Goal: Use online tool/utility: Utilize a website feature to perform a specific function

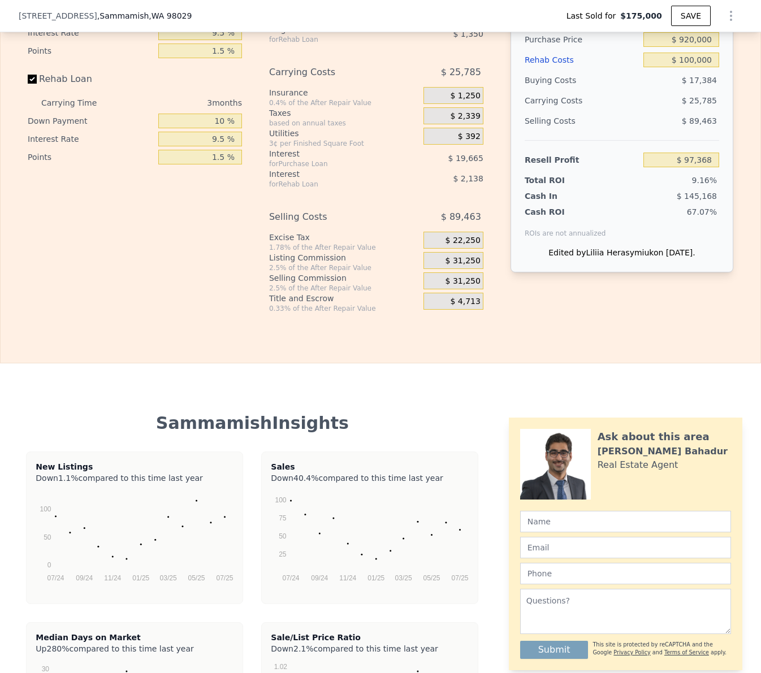
scroll to position [1519, 0]
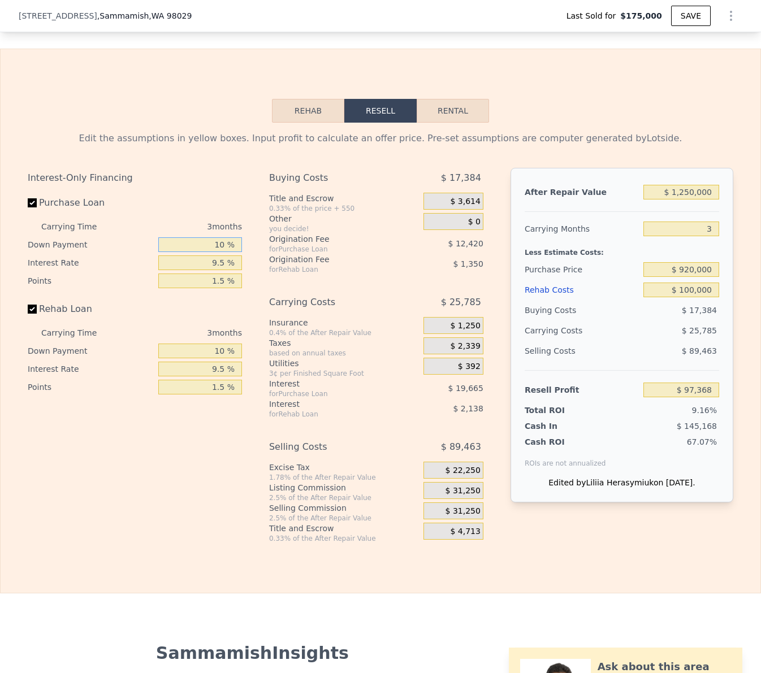
click at [219, 246] on input "10 %" at bounding box center [200, 244] width 84 height 15
type input "0 %"
type input "$ 93,804"
type input "0 %"
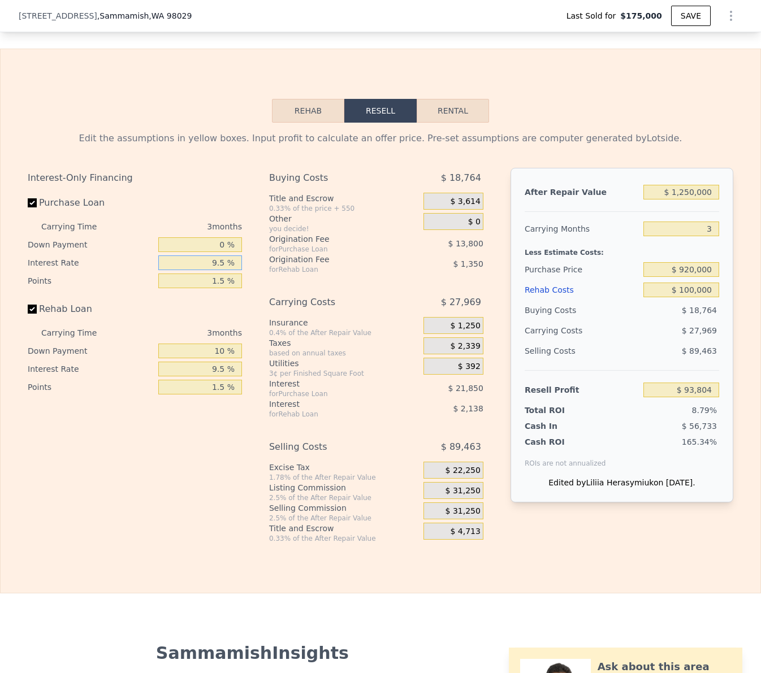
click at [213, 263] on input "9.5 %" at bounding box center [200, 263] width 84 height 15
type input "1 %"
type input "$ 113,352"
type input "10 %"
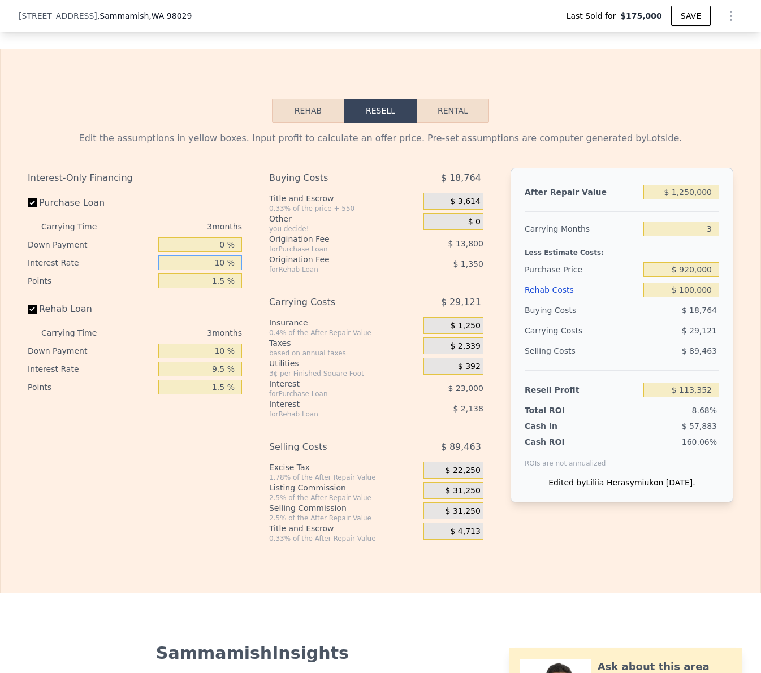
type input "$ 92,652"
type input "10.5 %"
type input "$ 91,503"
type input "10.5 %"
click at [216, 279] on input "1.5 %" at bounding box center [200, 281] width 84 height 15
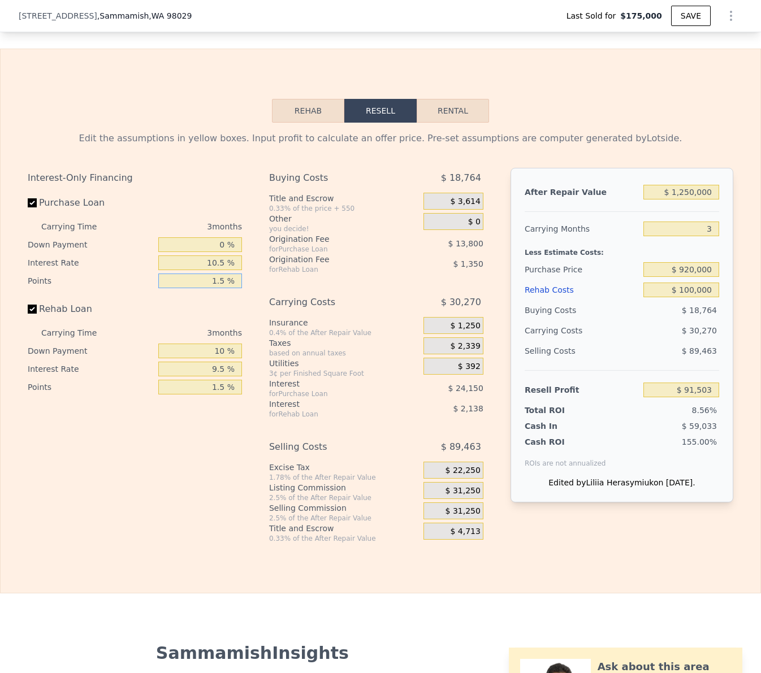
click at [216, 279] on input "1.5 %" at bounding box center [200, 281] width 84 height 15
type input "1 %"
type input "$ 96,103"
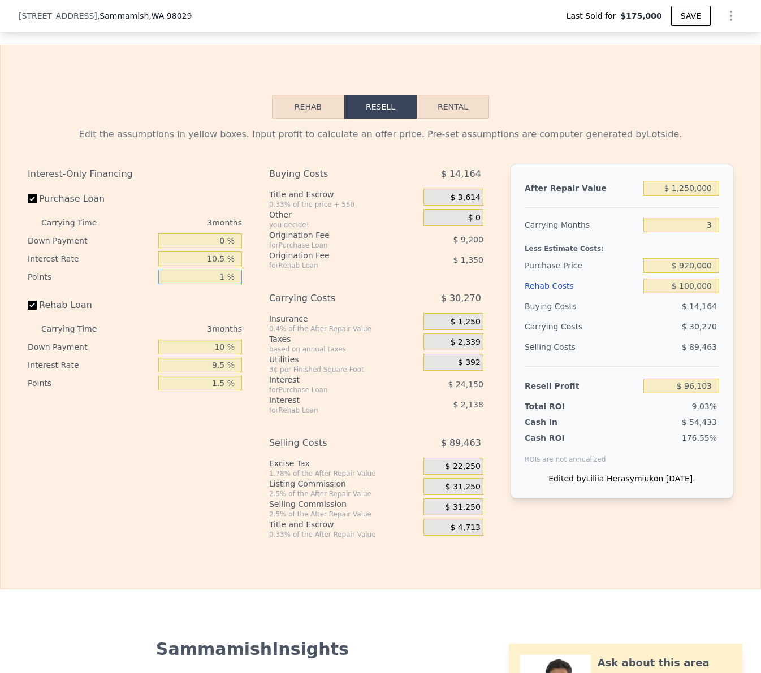
type input "1 %"
click at [224, 384] on input "1.5 %" at bounding box center [200, 383] width 84 height 15
type input "1 %"
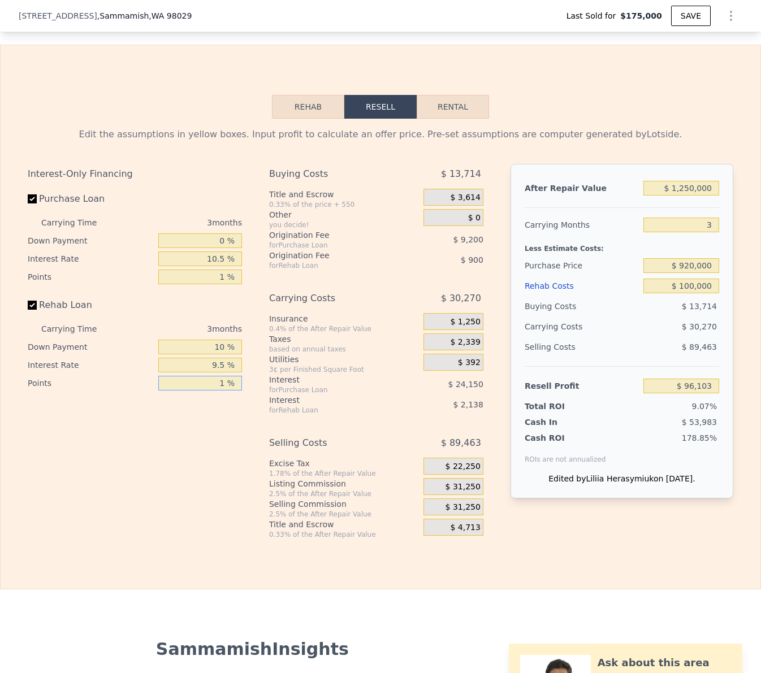
type input "$ 96,553"
type input "1 %"
click at [219, 349] on input "10 %" at bounding box center [200, 347] width 84 height 15
type input "0 %"
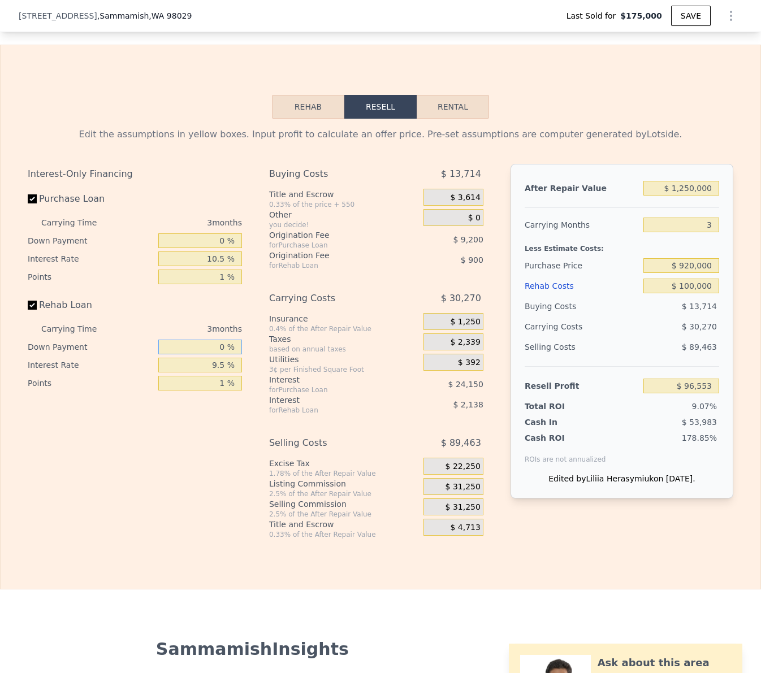
type input "$ 96,216"
type input "0 %"
click at [210, 365] on input "9.5 %" at bounding box center [200, 365] width 84 height 15
type input "10 %"
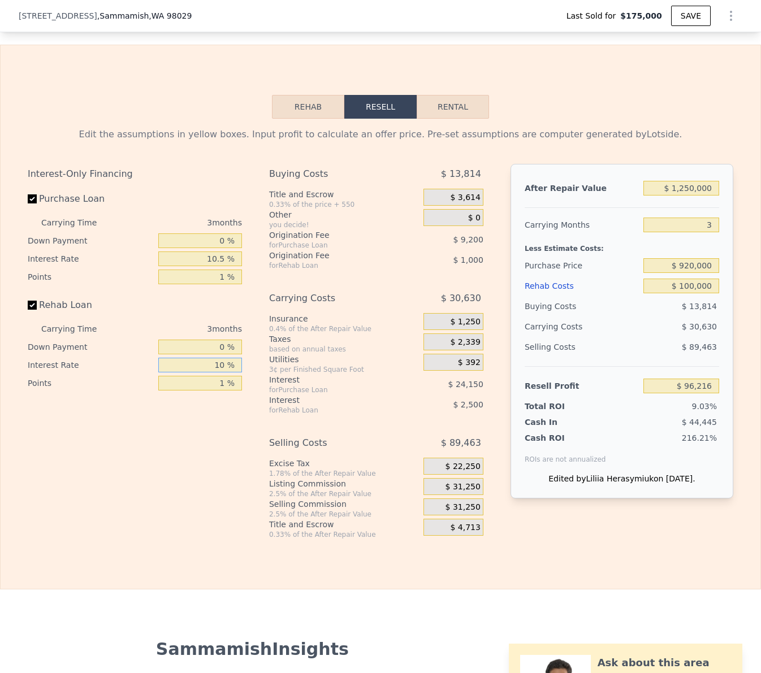
type input "$ 96,093"
type input "10.5 %"
type input "$ 95,967"
type input "10.5 %"
click at [329, 422] on div "Buying Costs $ 13,814 Title and Escrow 0.33% of the price + 550 $ 3,614 Other y…" at bounding box center [376, 351] width 214 height 375
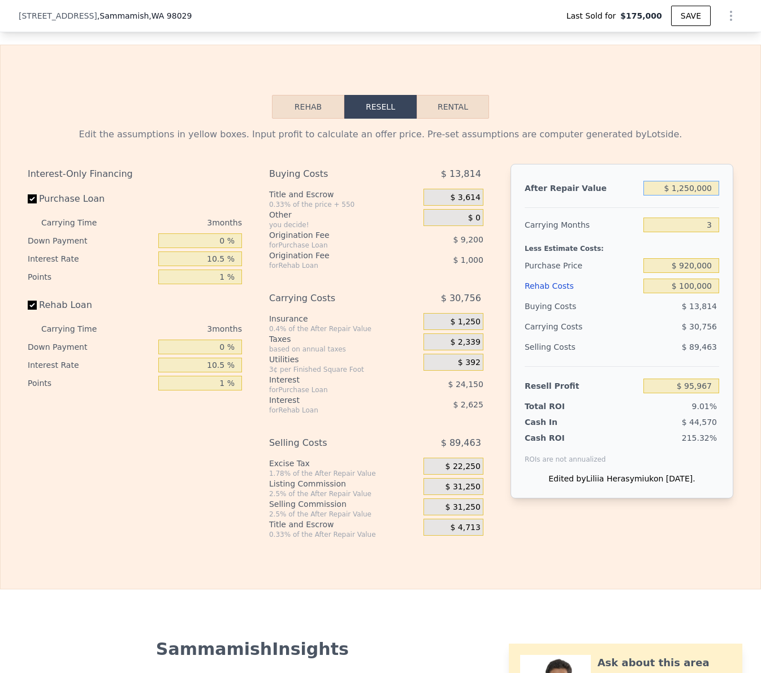
click at [685, 187] on input "$ 1,250,000" at bounding box center [681, 188] width 76 height 15
type input "$ 845"
type input "-$ 1,063,086"
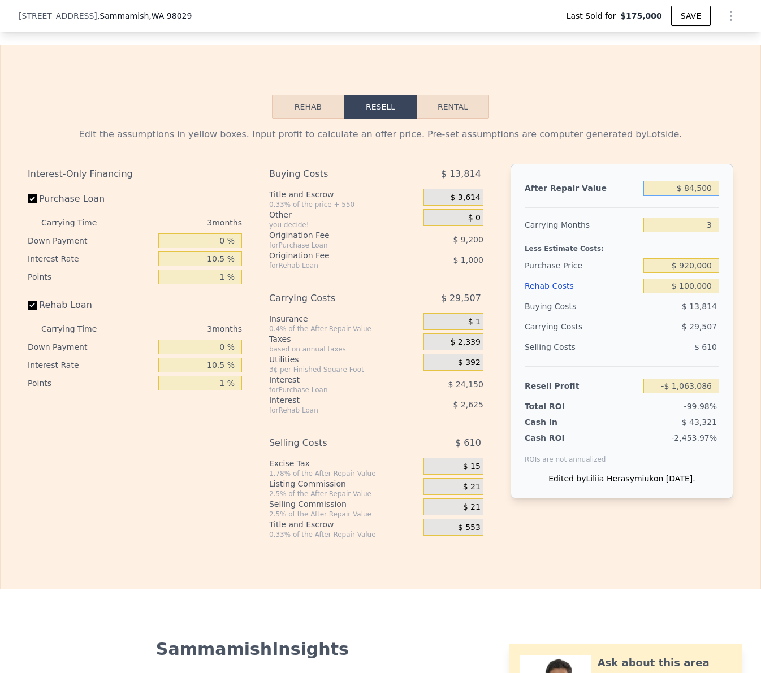
type input "$ 845,000"
type input "-$ 279,820"
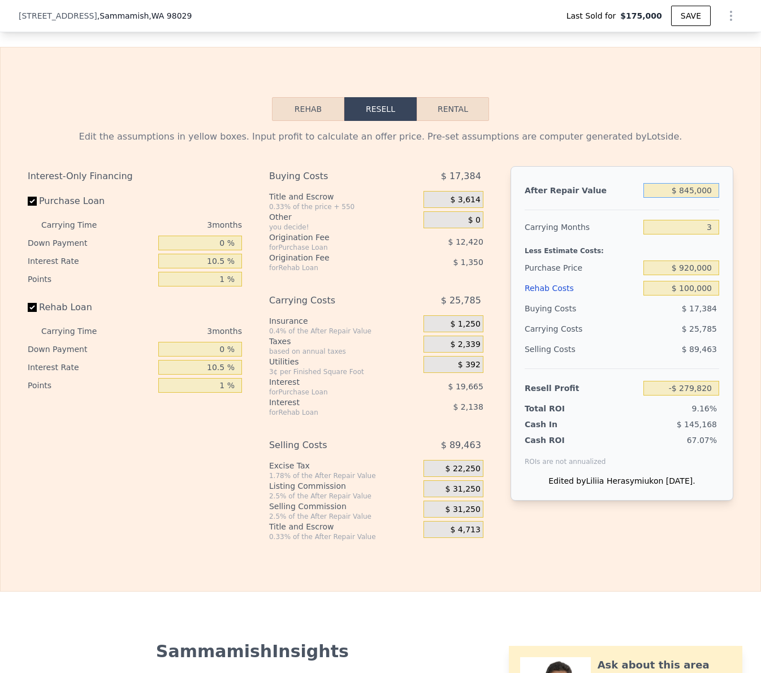
type input "$ 1,250,000"
type input "$ 97,368"
click at [684, 189] on input "$ 1,250,000" at bounding box center [681, 190] width 76 height 15
click at [666, 133] on div "Edit the assumptions in yellow boxes. Input profit to calculate an offer price.…" at bounding box center [381, 137] width 706 height 14
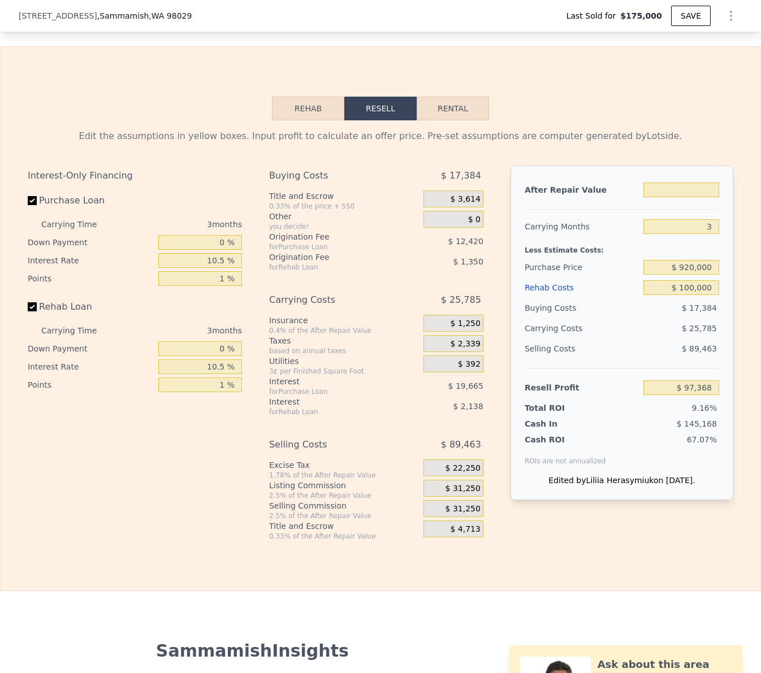
scroll to position [1519, 0]
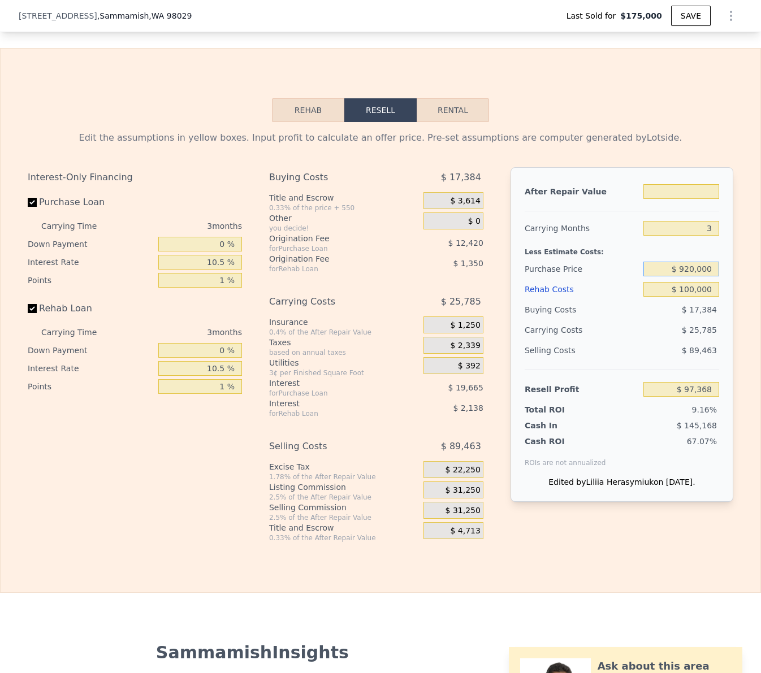
click at [693, 271] on input "$ 920,000" at bounding box center [681, 269] width 76 height 15
click at [698, 107] on div "Rehab Resell Rental Edit the assumptions in yellow boxes. Input profit to calcu…" at bounding box center [380, 320] width 761 height 545
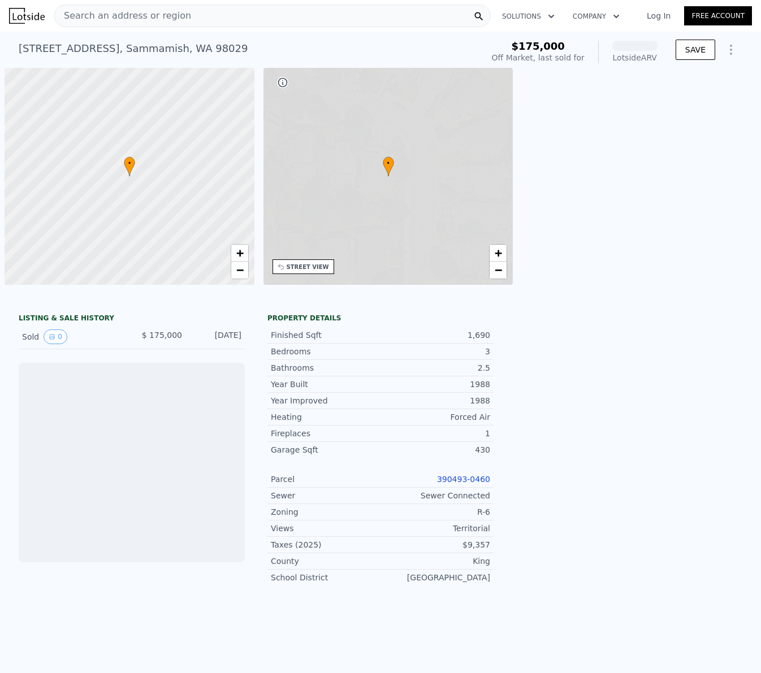
scroll to position [0, 5]
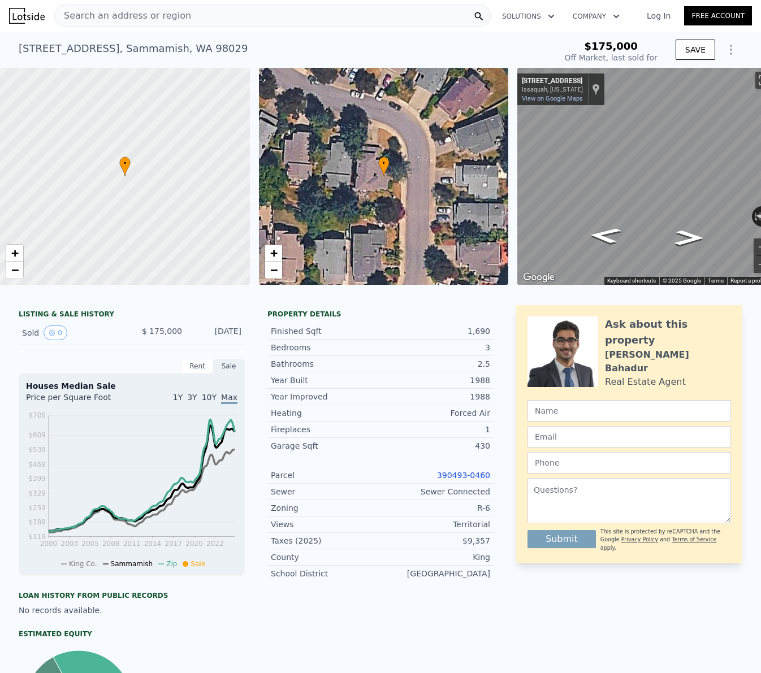
click at [239, 23] on div "Search an address or region" at bounding box center [272, 16] width 436 height 23
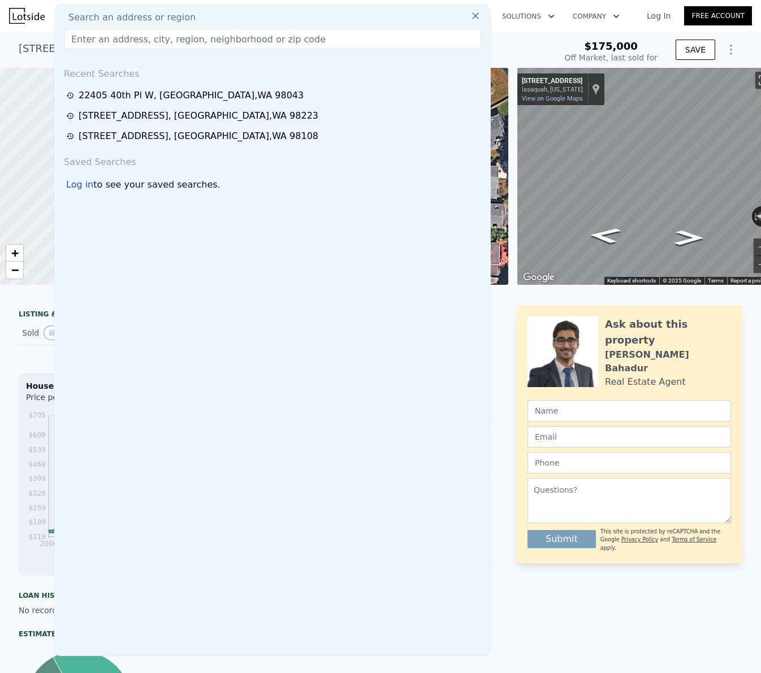
type input "21807 3rd Pl W, Bothell, WA 98021"
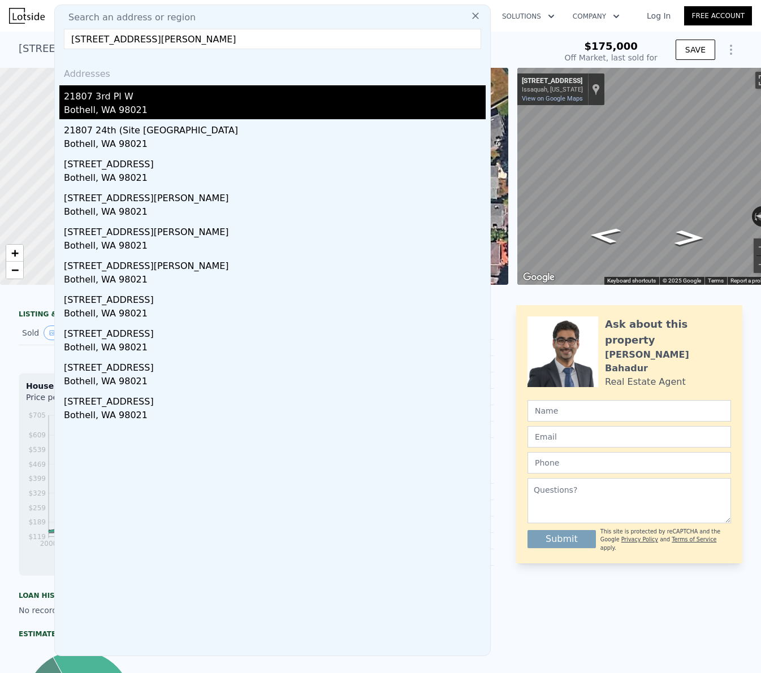
click at [157, 110] on div "Bothell, WA 98021" at bounding box center [275, 111] width 422 height 16
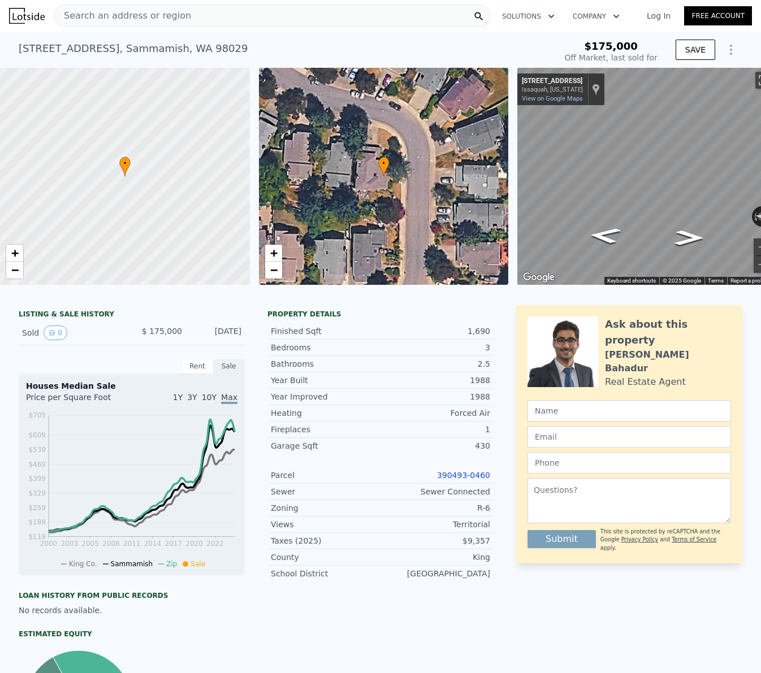
type input "2"
type input "1"
type input "2.75"
type input "984"
type input "1872"
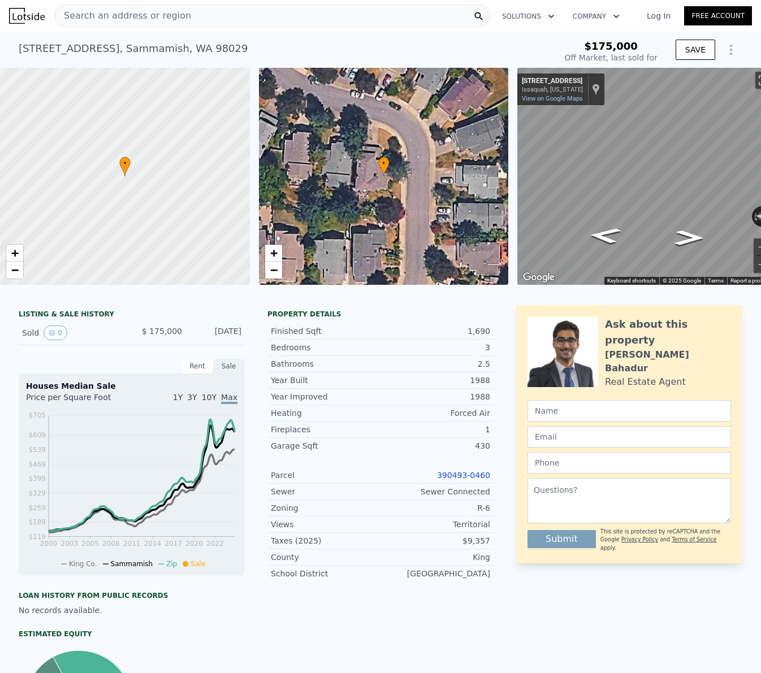
type input "6534"
type input "15246"
type input "$ 812,000"
type input "6"
type input "$ 0"
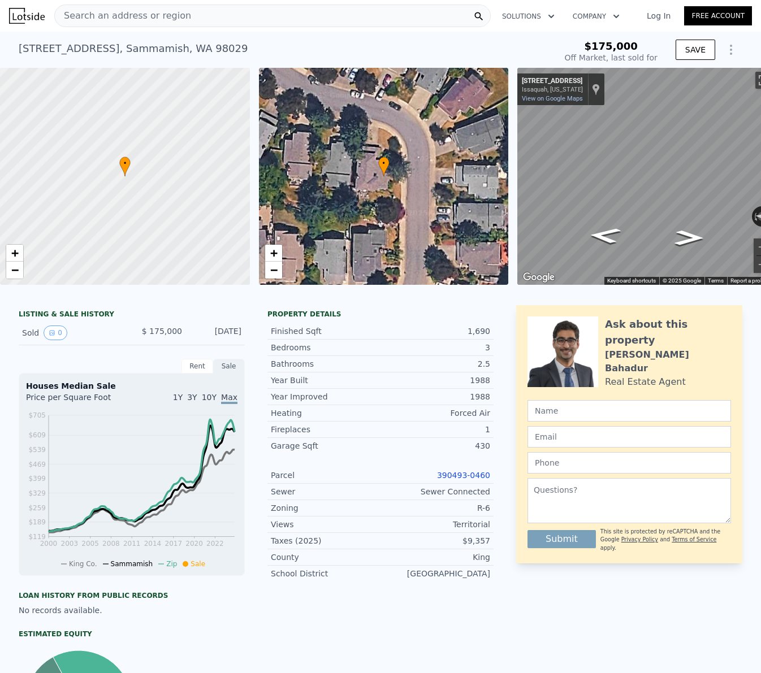
type input "-$ 179,463"
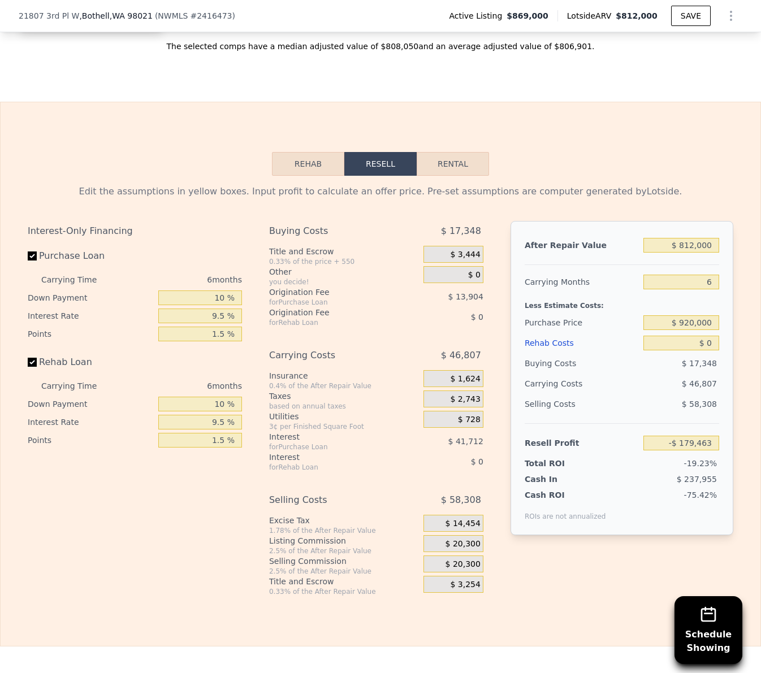
scroll to position [1850, 0]
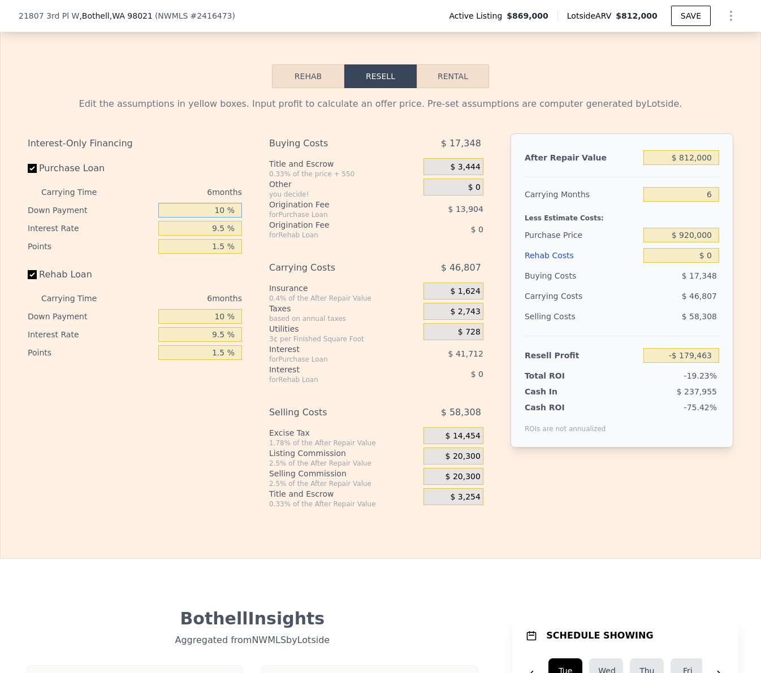
click at [215, 205] on input "10 %" at bounding box center [200, 210] width 84 height 15
type input "0 %"
type input "-$ 193,367"
type input "0 %"
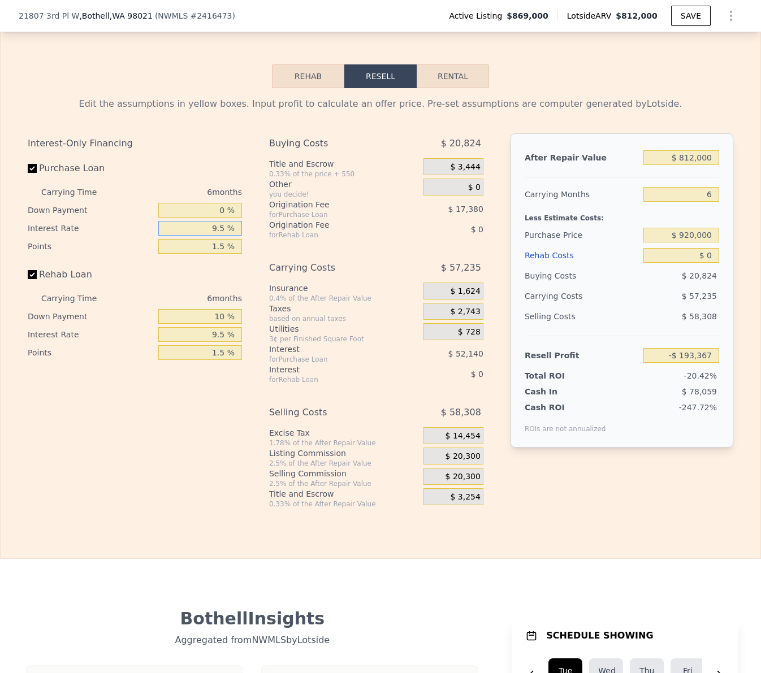
click at [217, 228] on input "9.5 %" at bounding box center [200, 228] width 84 height 15
type input "10 %"
type input "-$ 184,679"
type input "10.5 %"
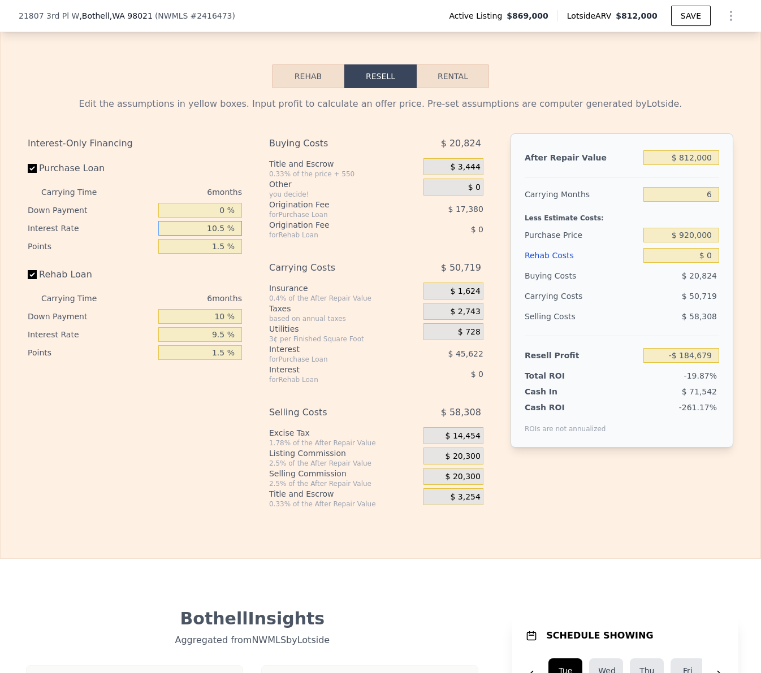
type input "-$ 186,851"
type input "10.5 %"
click at [217, 248] on input "1.5 %" at bounding box center [200, 246] width 84 height 15
type input "1 %"
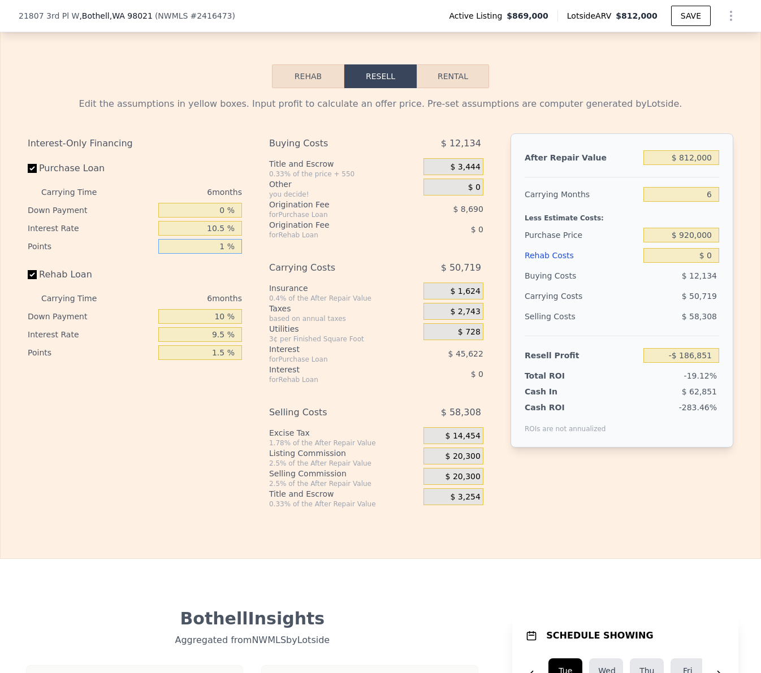
type input "-$ 178,161"
type input "1 %"
click at [211, 354] on input "1.5 %" at bounding box center [200, 352] width 84 height 15
type input "1 %"
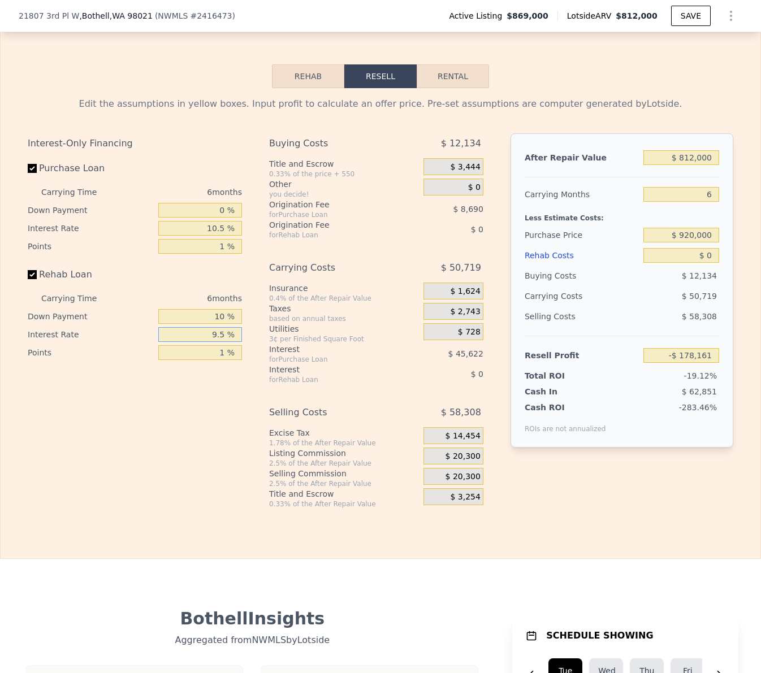
click at [215, 332] on input "9.5 %" at bounding box center [200, 334] width 84 height 15
type input "10.5 %"
click at [219, 317] on input "10 %" at bounding box center [200, 316] width 84 height 15
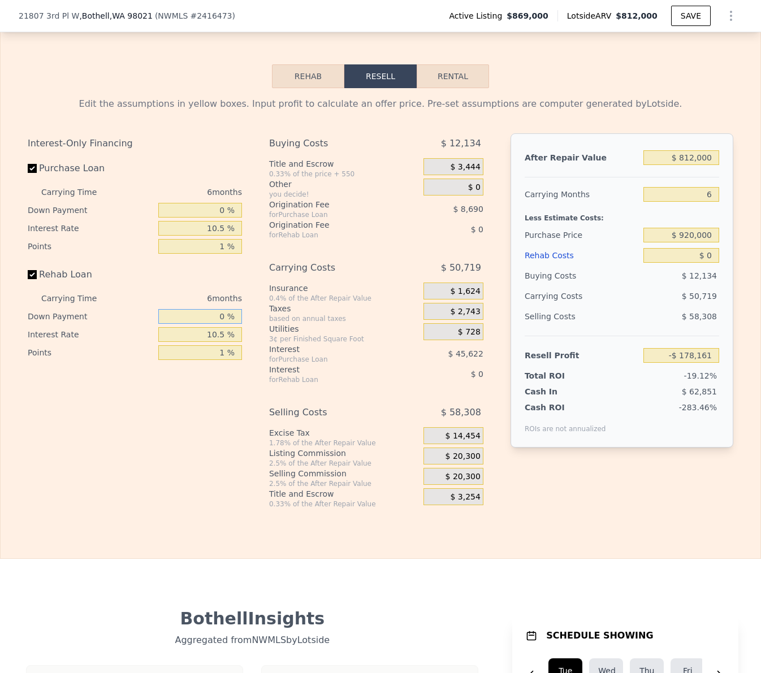
type input "0 %"
click at [224, 381] on div "Interest-Only Financing Purchase Loan Carrying Time 6 months Down Payment 0 % I…" at bounding box center [139, 320] width 223 height 375
click at [690, 159] on input "$ 812,000" at bounding box center [681, 157] width 76 height 15
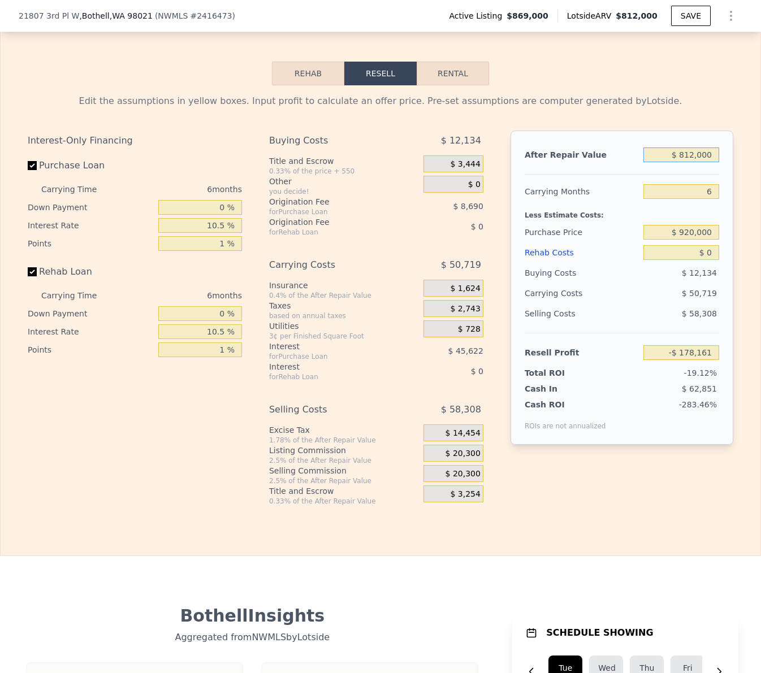
type input "$ 8"
type input "-$ 930,771"
type input "$ 845"
type input "-$ 929,996"
type input "$ 845,000"
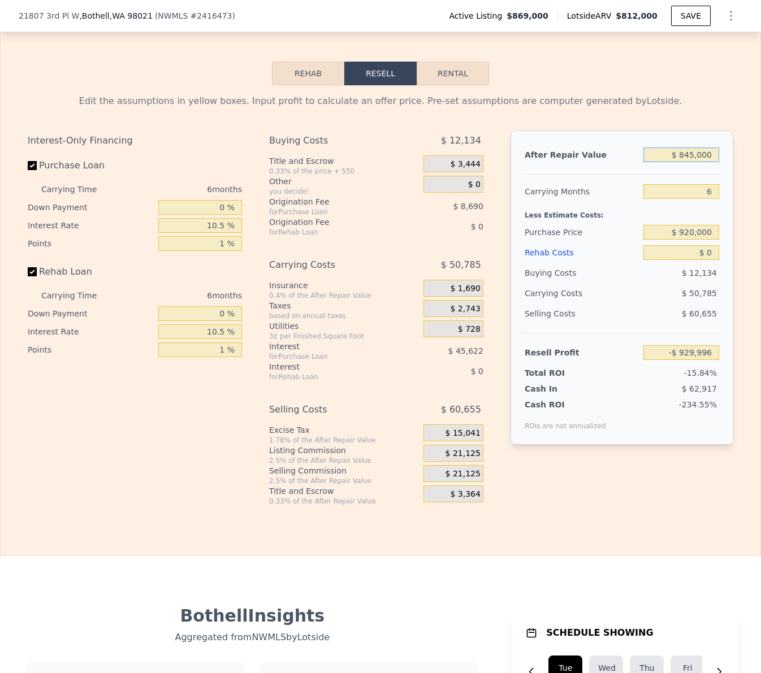
type input "-$ 147,574"
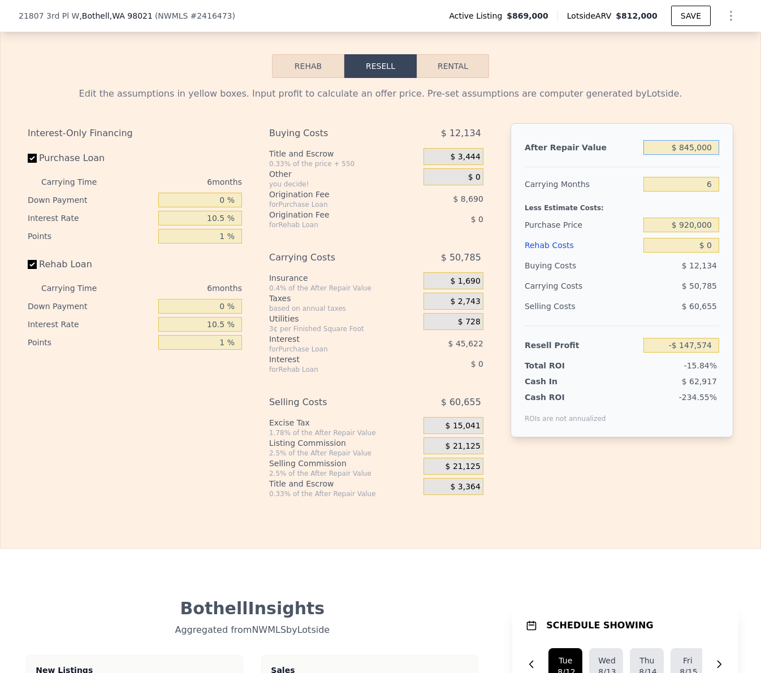
type input "$ 845,000"
click at [712, 181] on input "6" at bounding box center [681, 184] width 76 height 15
type input "3"
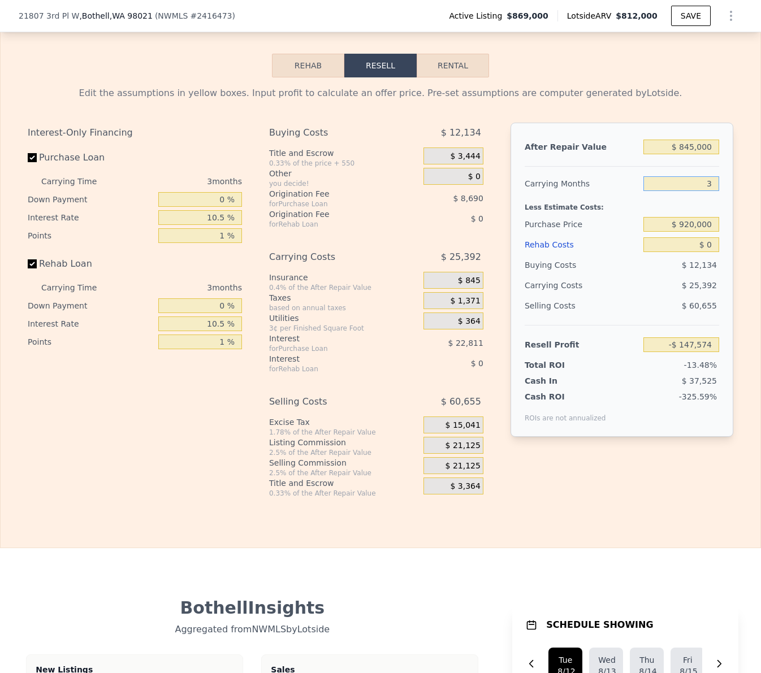
type input "-$ 122,181"
type input "3"
click at [704, 224] on input "$ 920,000" at bounding box center [681, 223] width 76 height 15
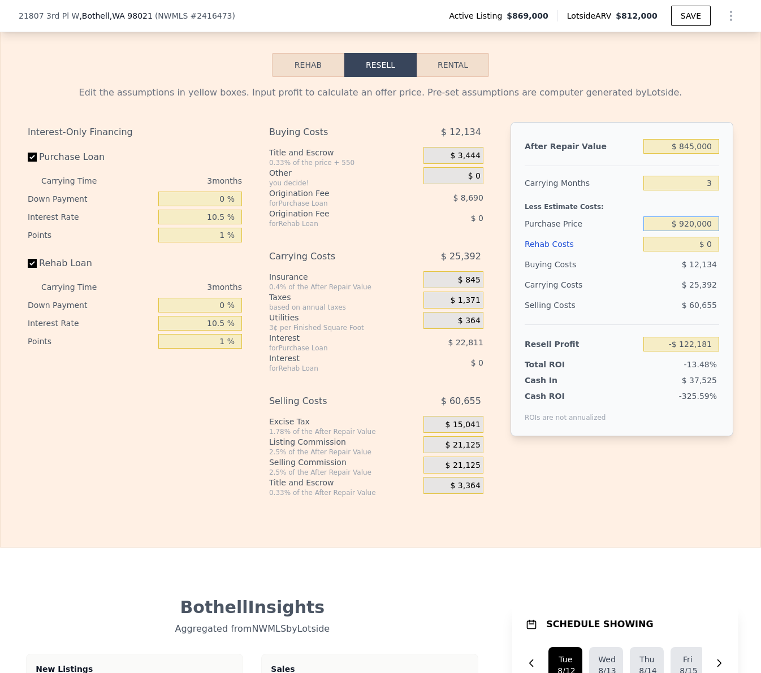
scroll to position [1861, 0]
type input "$ 585,000"
click at [653, 262] on div "$ 12,134" at bounding box center [681, 265] width 76 height 20
type input "$ 173,060"
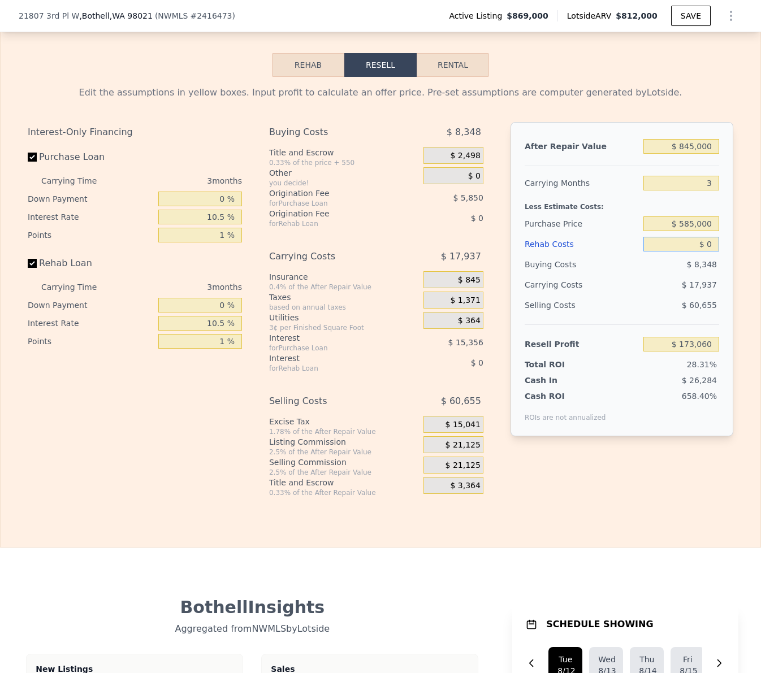
click at [685, 237] on input "$ 0" at bounding box center [681, 244] width 76 height 15
type input "$ 10"
type input "$ 173,050"
type input "$ 100,000"
type input "$ 69,435"
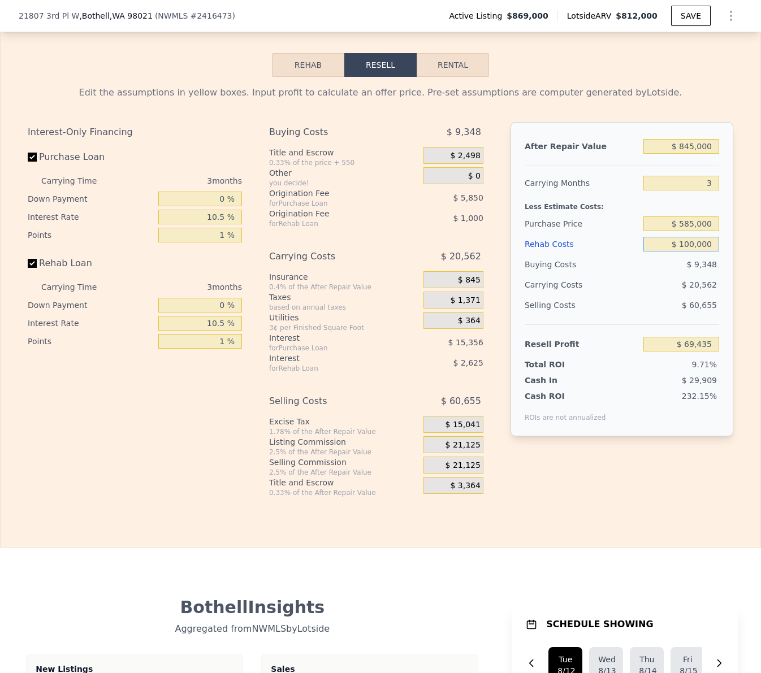
type input "$ 100,000"
click at [628, 317] on div "Selling Costs $ 60,655" at bounding box center [622, 309] width 195 height 29
click at [224, 301] on input "0 %" at bounding box center [200, 305] width 84 height 15
click at [219, 304] on input "0 %" at bounding box center [200, 305] width 84 height 15
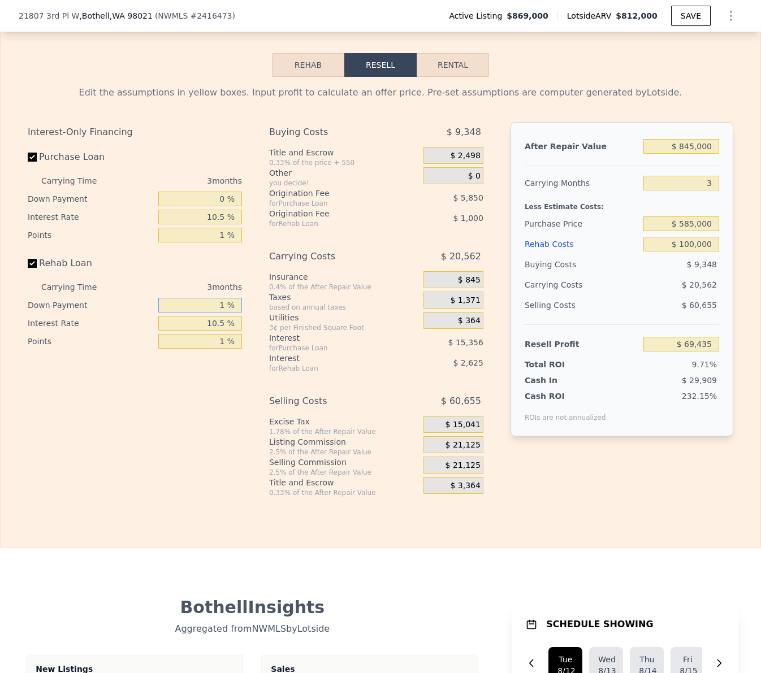
type input "10 %"
type input "$ 69,799"
type input "10 %"
click at [209, 422] on div "Interest-Only Financing Purchase Loan Carrying Time 3 months Down Payment 0 % I…" at bounding box center [139, 309] width 223 height 375
click at [210, 299] on input "10 %" at bounding box center [200, 305] width 84 height 15
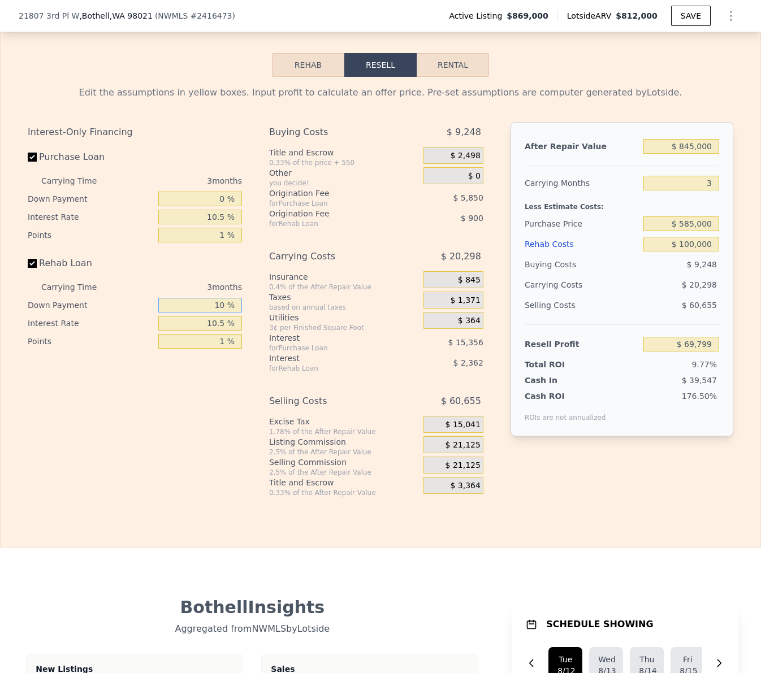
click at [210, 299] on input "10 %" at bounding box center [200, 305] width 84 height 15
click at [206, 368] on div "Interest-Only Financing Purchase Loan Carrying Time 3 months Down Payment 0 % I…" at bounding box center [139, 309] width 223 height 375
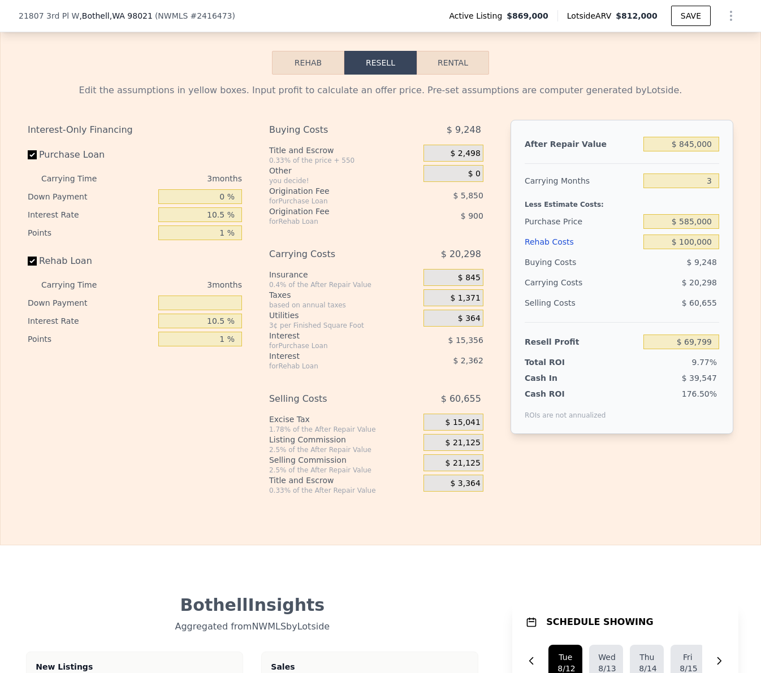
scroll to position [1867, 0]
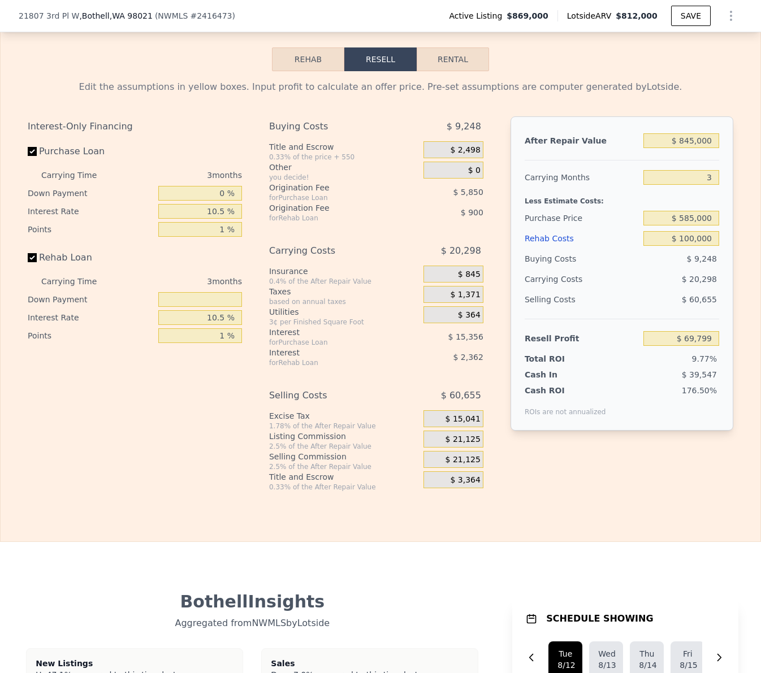
click at [636, 57] on div "Rehab Resell Rental Edit the assumptions in yellow boxes. Input profit to calcu…" at bounding box center [380, 269] width 761 height 545
click at [220, 191] on input "0 %" at bounding box center [200, 192] width 84 height 15
type input "10 %"
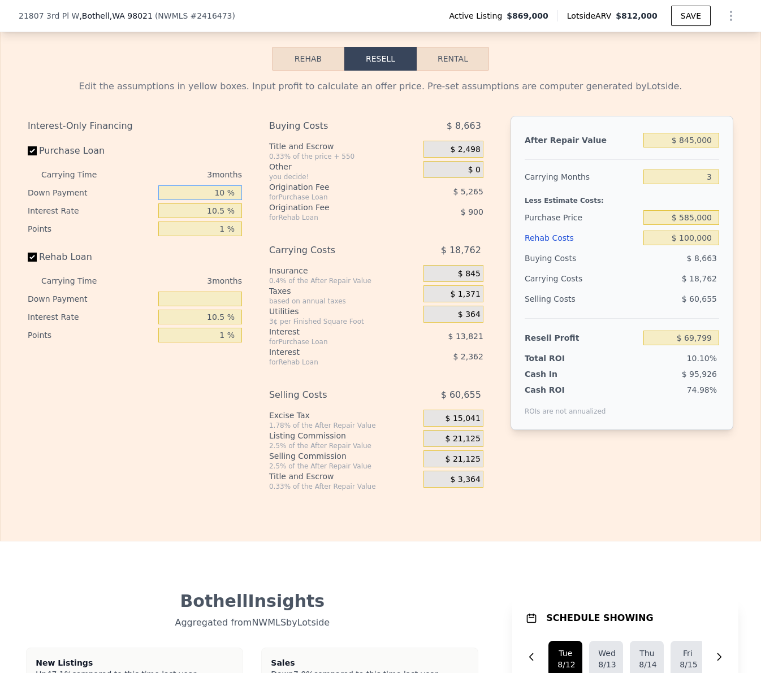
type input "$ 71,920"
type input "10 %"
click at [208, 209] on input "10.5 %" at bounding box center [200, 211] width 84 height 15
type input "9 %"
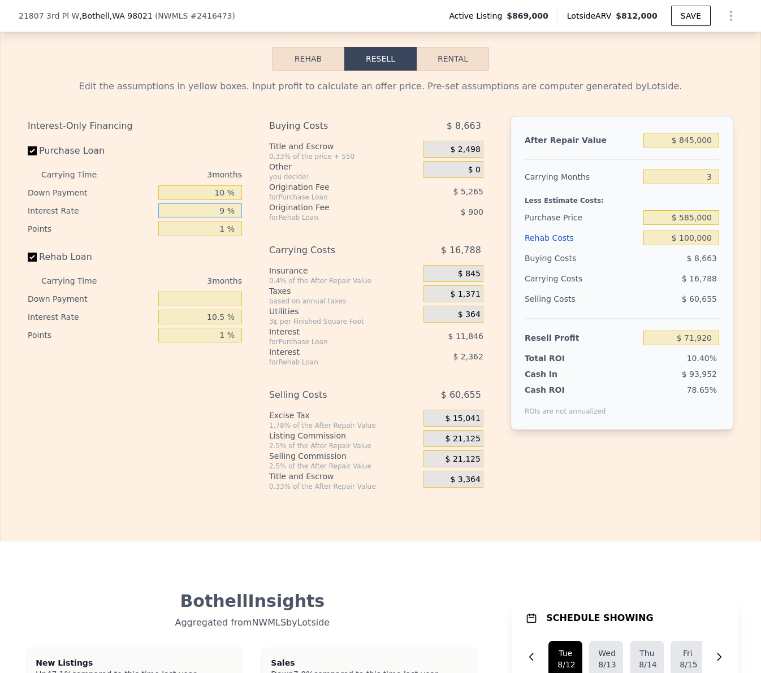
type input "$ 73,894"
type input "9.5 %"
type input "$ 73,237"
type input "9.5 %"
click at [219, 233] on input "1 %" at bounding box center [200, 229] width 84 height 15
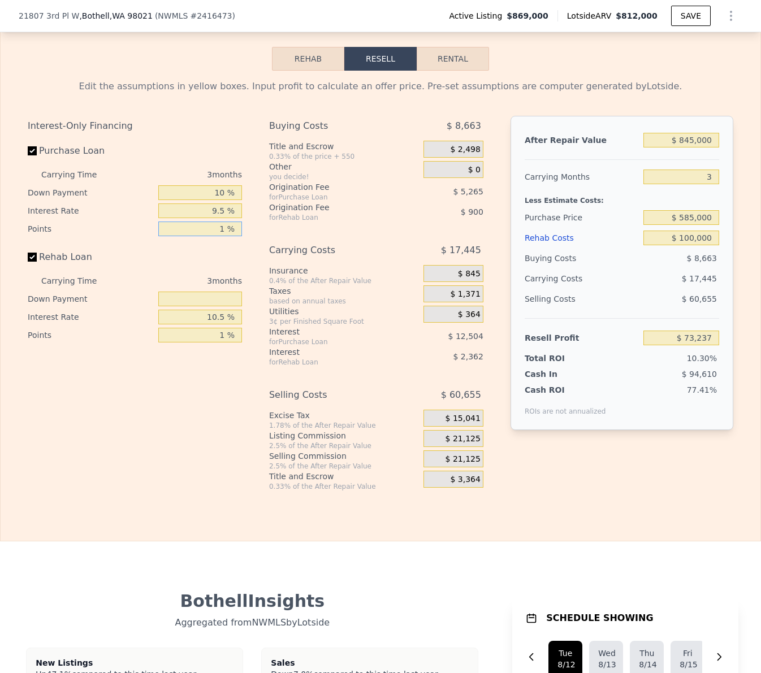
click at [219, 233] on input "1 %" at bounding box center [200, 229] width 84 height 15
type input "1.5 %"
type input "$ 70,604"
type input "1.5 %"
click at [219, 295] on input "text" at bounding box center [200, 299] width 84 height 15
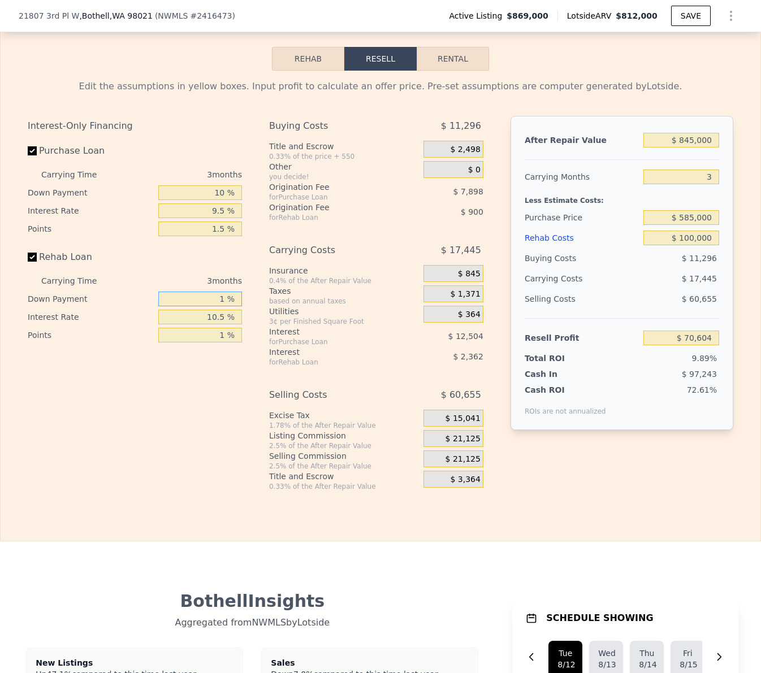
type input "10 %"
type input "$ 70,604"
type input "10 %"
click at [213, 316] on input "10.5 %" at bounding box center [200, 317] width 84 height 15
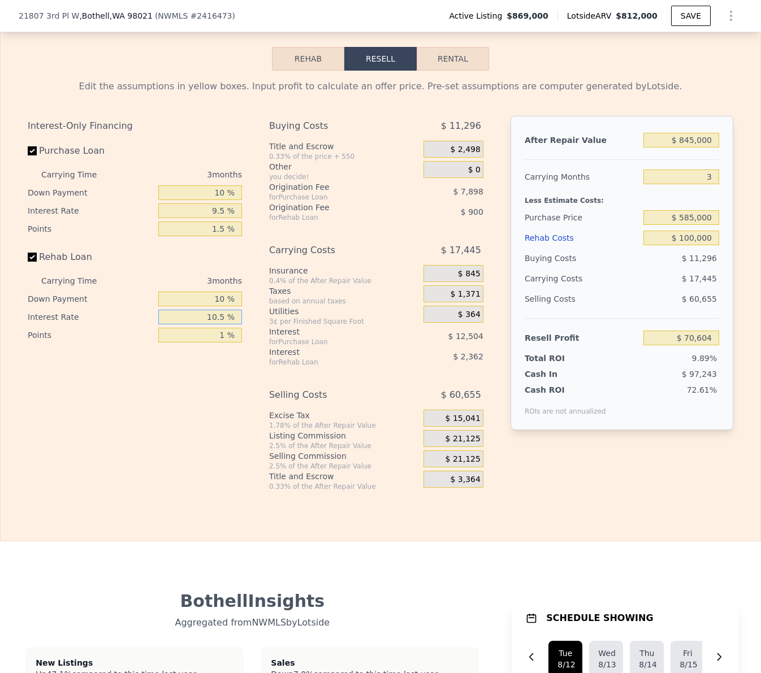
type input "9 %"
type input "$ 70,940"
type input "9.5 %"
type input "$ 70,826"
type input "9.5 %"
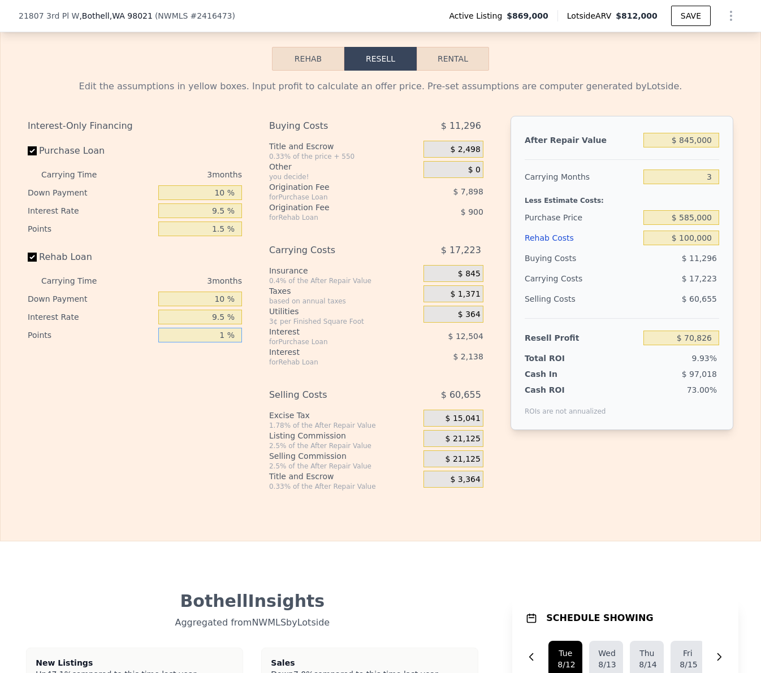
click at [219, 334] on input "1 %" at bounding box center [200, 335] width 84 height 15
type input "1.5 %"
type input "$ 70,376"
type input "1.5 %"
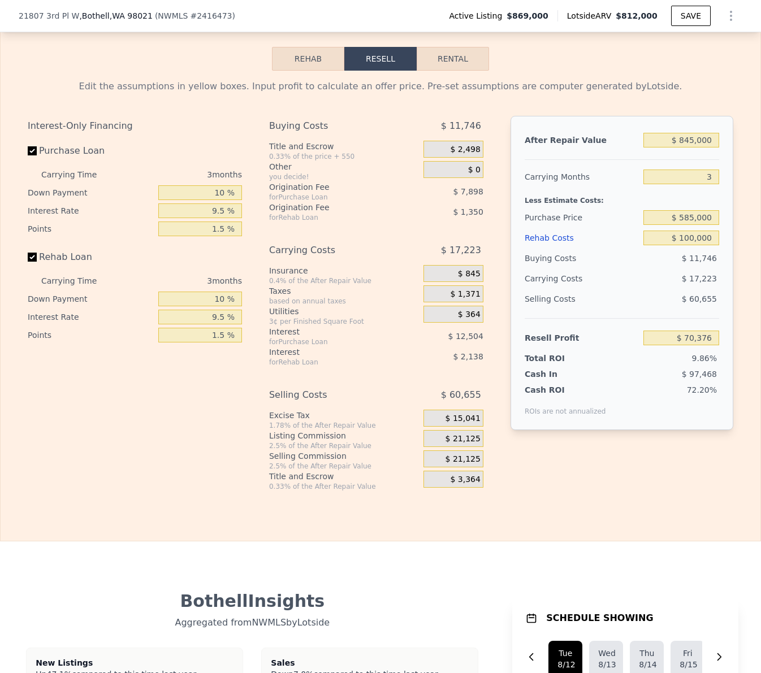
click at [357, 375] on div "Buying Costs $ 11,746 Title and Escrow 0.33% of the price + 550 $ 2,498 Other y…" at bounding box center [376, 303] width 214 height 375
click at [452, 457] on span "$ 21,125" at bounding box center [463, 460] width 35 height 10
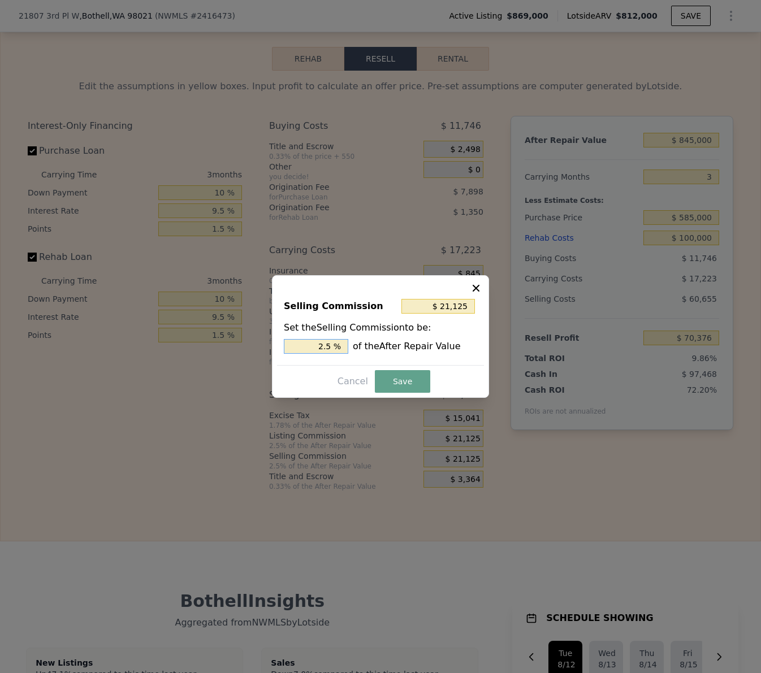
drag, startPoint x: 325, startPoint y: 347, endPoint x: 314, endPoint y: 347, distance: 10.7
click at [314, 347] on input "2.5 %" at bounding box center [316, 346] width 64 height 15
type input "$ 12,675"
type input "1.5 %"
click at [406, 379] on button "Save" at bounding box center [402, 381] width 55 height 23
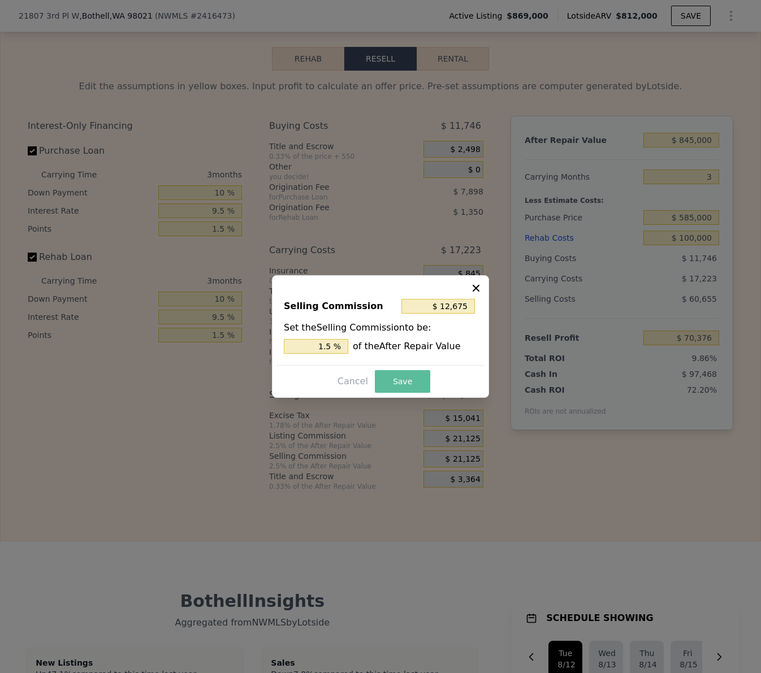
type input "$ 78,826"
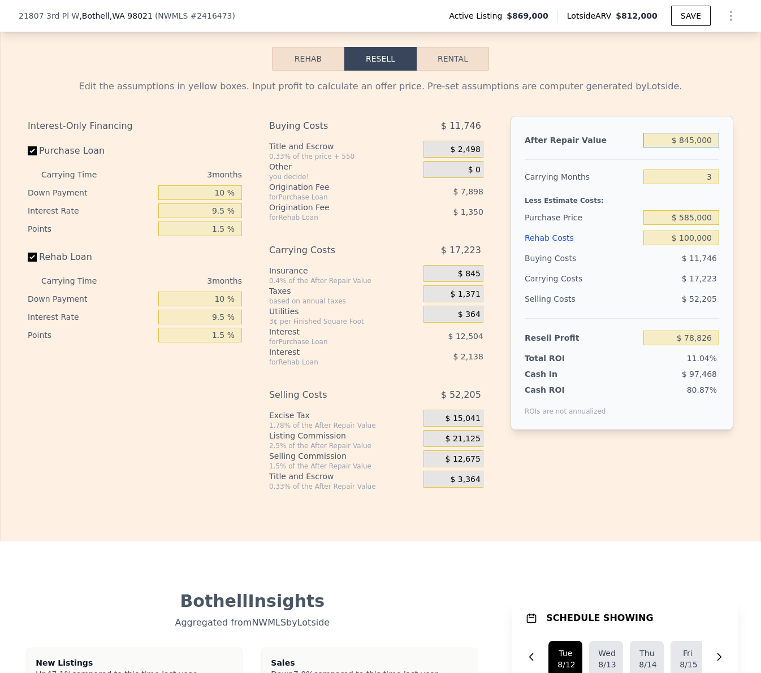
click at [677, 140] on input "$ 845,000" at bounding box center [681, 140] width 76 height 15
type input "$ 1"
type input "-$ 713,673"
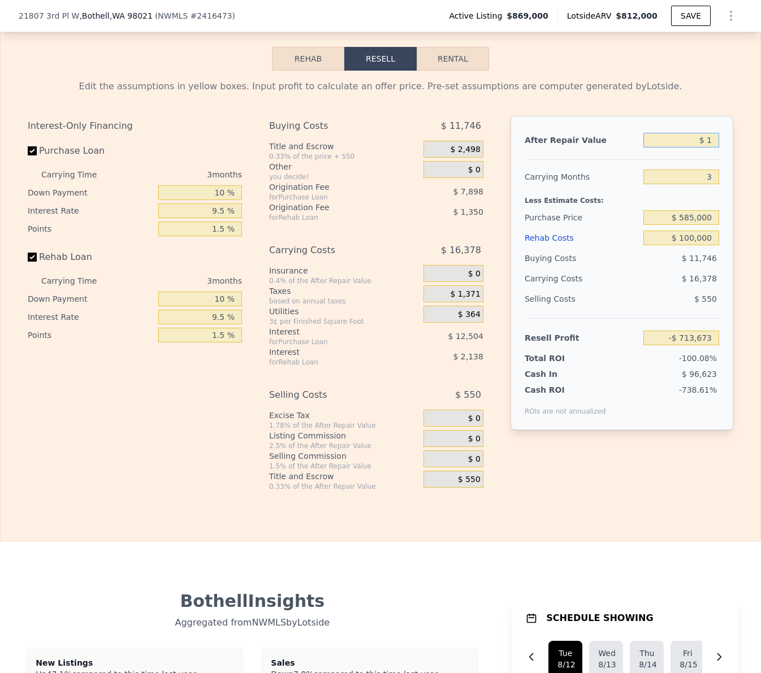
type input "$ 18"
type input "-$ 713,656"
type input "$ 185"
type input "-$ 713,501"
type input "$ 18,500"
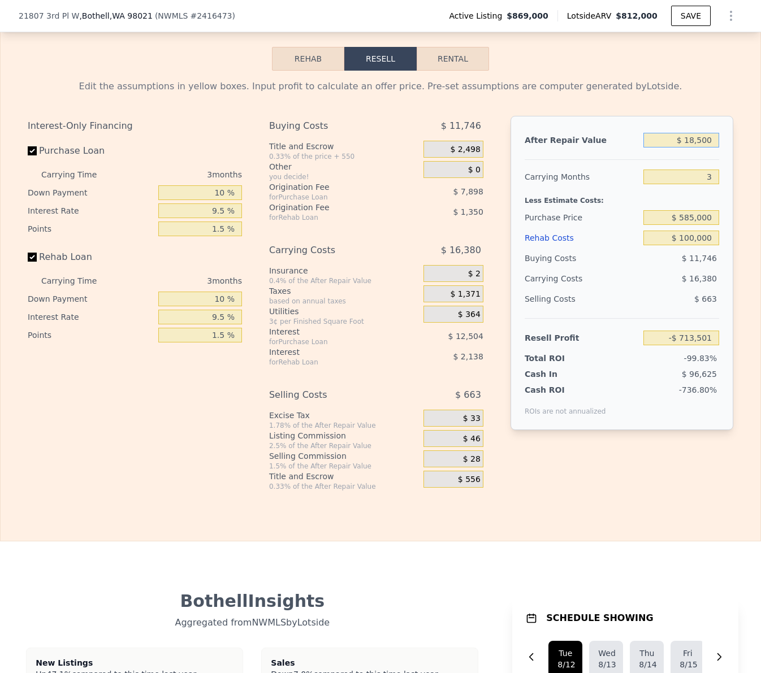
type input "-$ 711,939"
type input "$ 185,000"
type input "-$ 696,325"
type input "$ 1,850,000"
type input "$ 1,021,385"
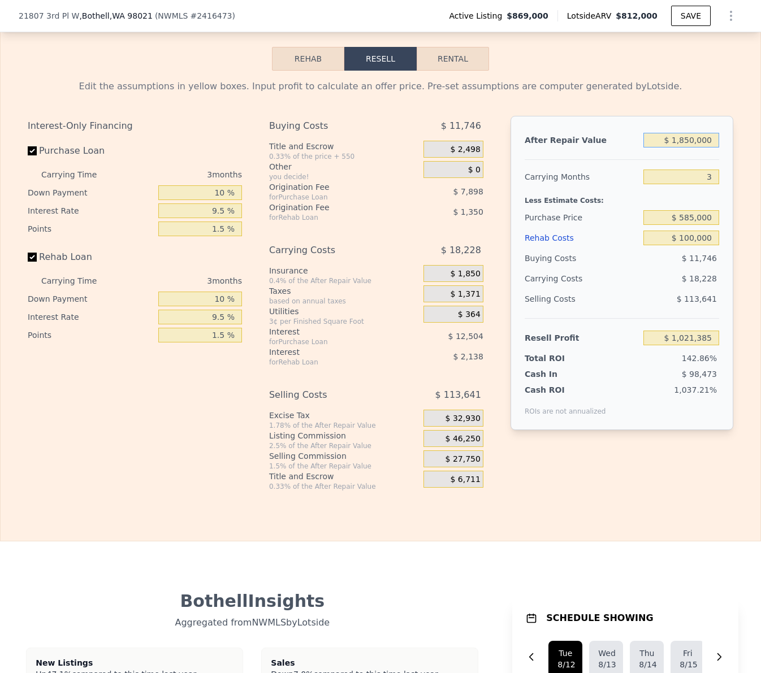
type input "$ 1,850,000"
click at [695, 172] on input "3" at bounding box center [681, 177] width 76 height 15
type input "6"
type input "$ 1,003,156"
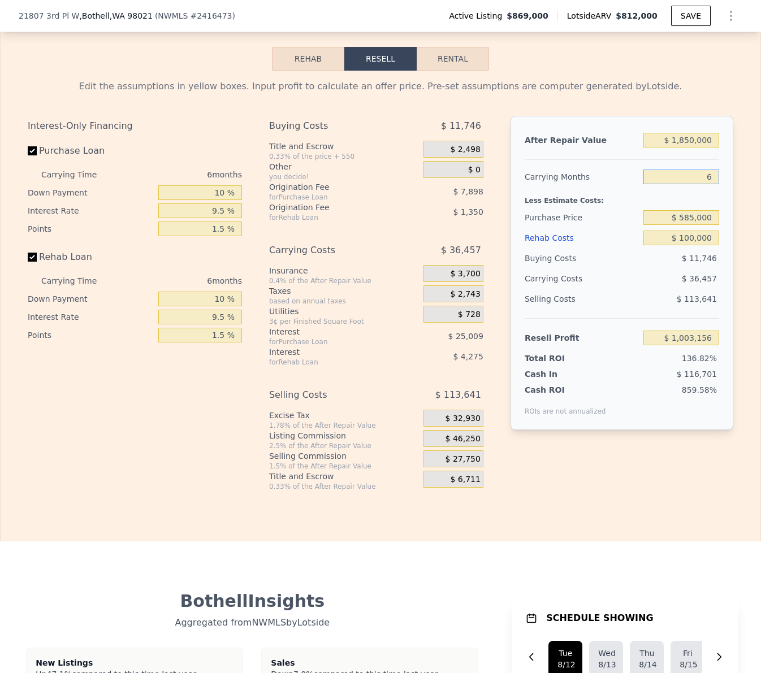
type input "6"
click at [680, 219] on input "$ 585,000" at bounding box center [681, 217] width 76 height 15
type input "$ 1,069,000"
click at [687, 239] on input "$ 100,000" at bounding box center [681, 238] width 76 height 15
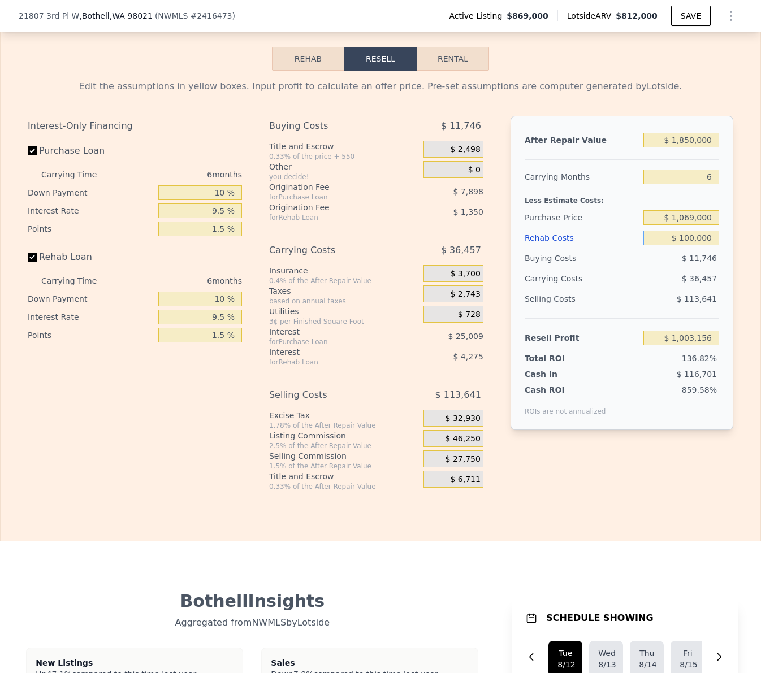
type input "$ 490,316"
click at [687, 239] on input "$ 100,000" at bounding box center [681, 238] width 76 height 15
type input "$ 23"
type input "$ 595,921"
type input "$ 230"
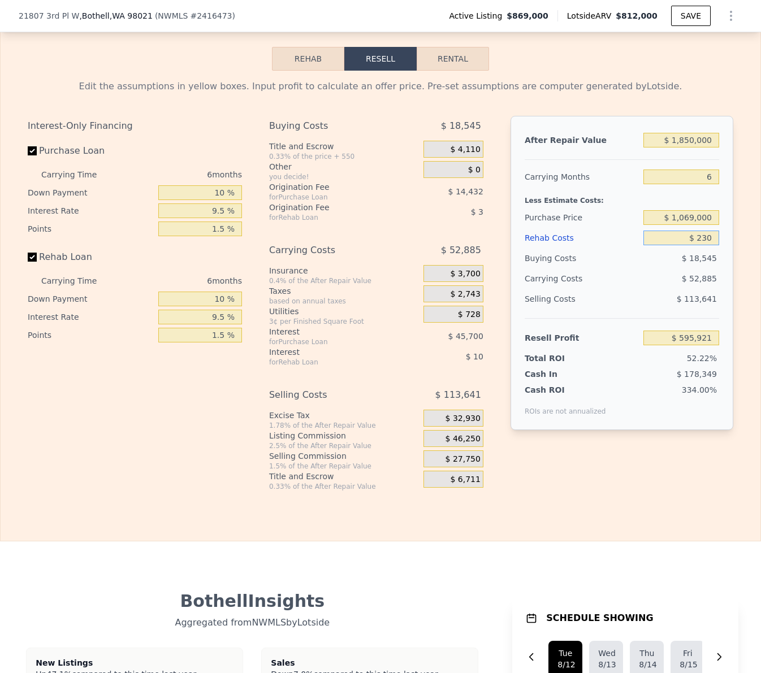
type input "$ 595,699"
type input "$ 23,000"
type input "$ 571,649"
type input "$ 230,000"
type input "$ 353,005"
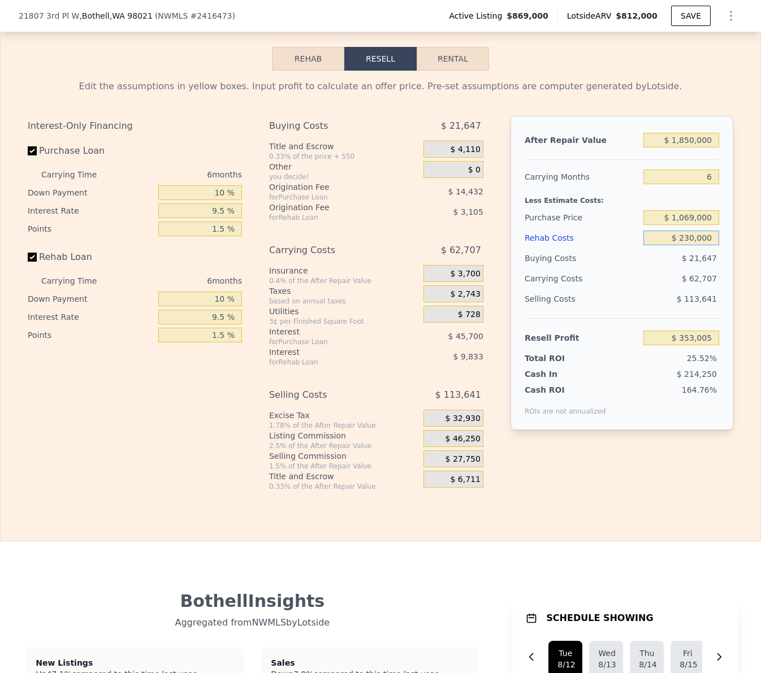
type input "$ 230,000"
click at [636, 263] on div "Buying Costs" at bounding box center [582, 258] width 114 height 20
click at [619, 473] on div "Interest-Only Financing Purchase Loan Carrying Time 6 months Down Payment 10 % …" at bounding box center [381, 303] width 706 height 375
click at [686, 142] on input "$ 1,850,000" at bounding box center [681, 140] width 76 height 15
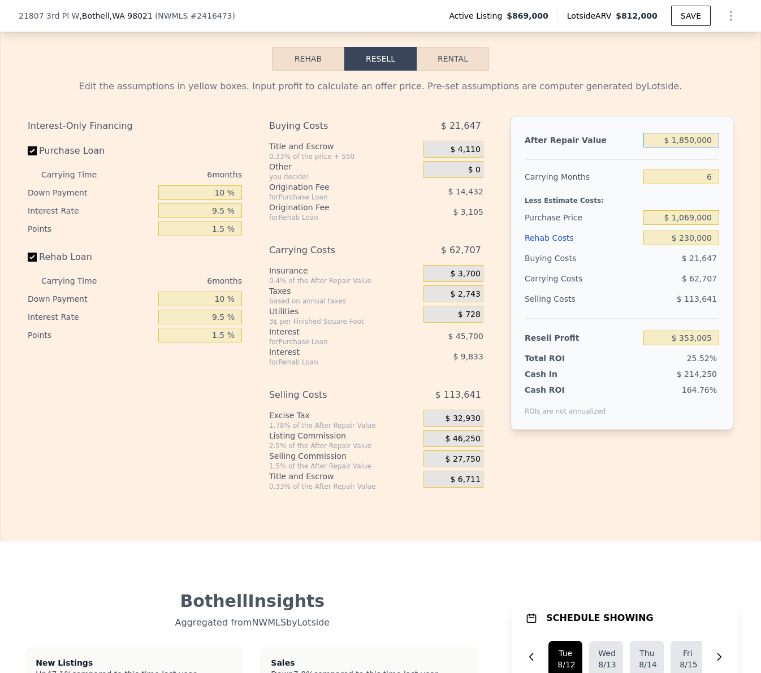
click at [686, 142] on input "$ 1,850,000" at bounding box center [681, 140] width 76 height 15
type input "$ 75"
type input "-$ 1,380,133"
type input "$ 75,000"
type input "-$ 1,309,939"
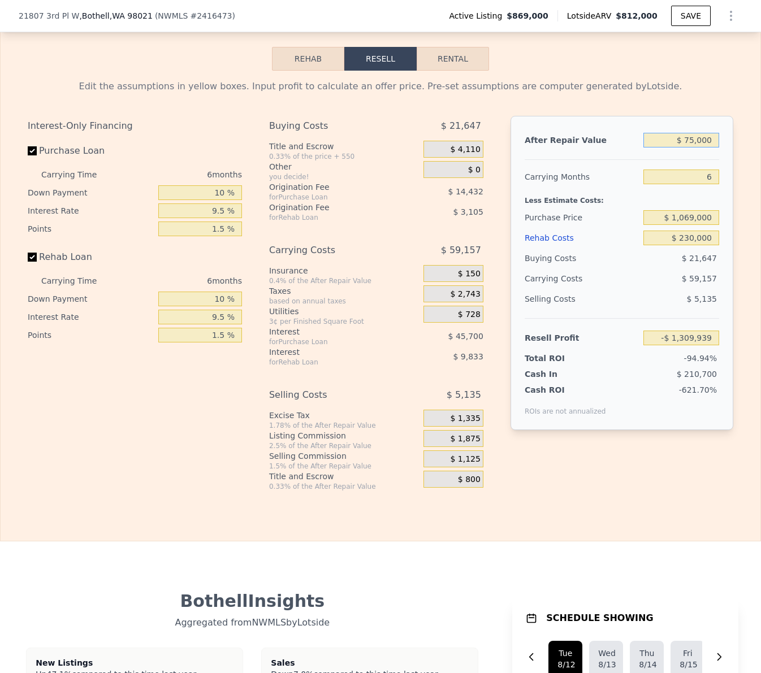
type input "$ 750,000"
type input "-$ 677,552"
type input "$ 750,000"
click at [710, 176] on input "6" at bounding box center [681, 177] width 76 height 15
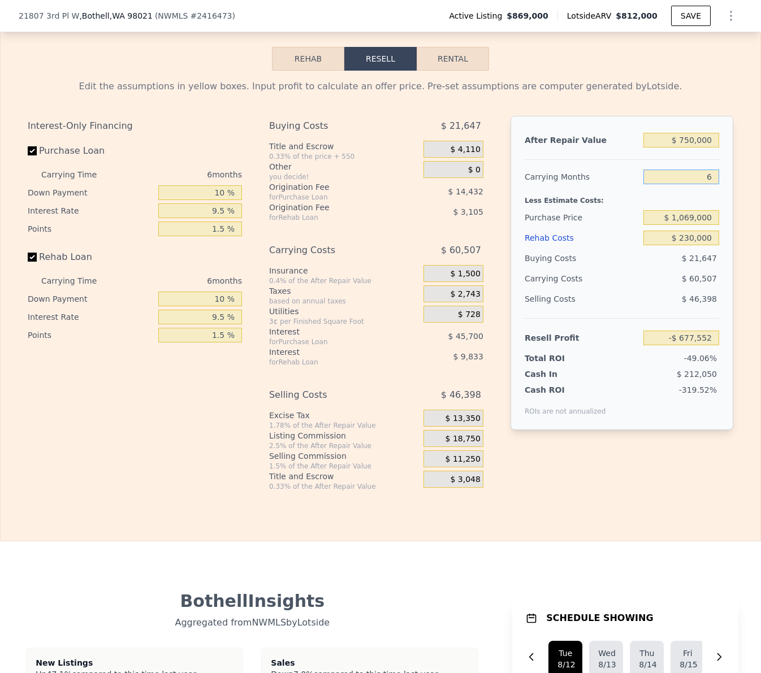
type input "4"
type input "-$ 657,382"
type input "4"
click at [653, 97] on div "Edit the assumptions in yellow boxes. Input profit to calculate an offer price.…" at bounding box center [381, 286] width 706 height 412
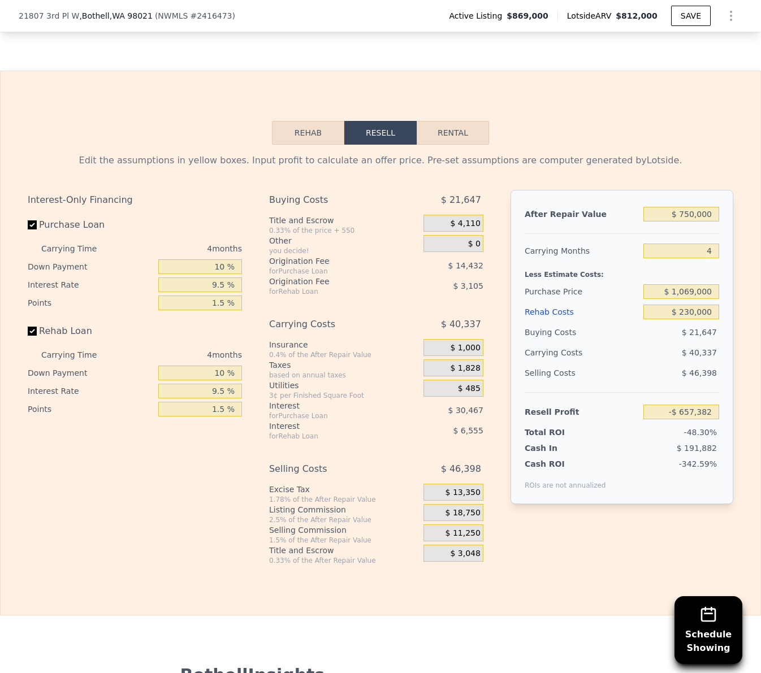
scroll to position [1798, 0]
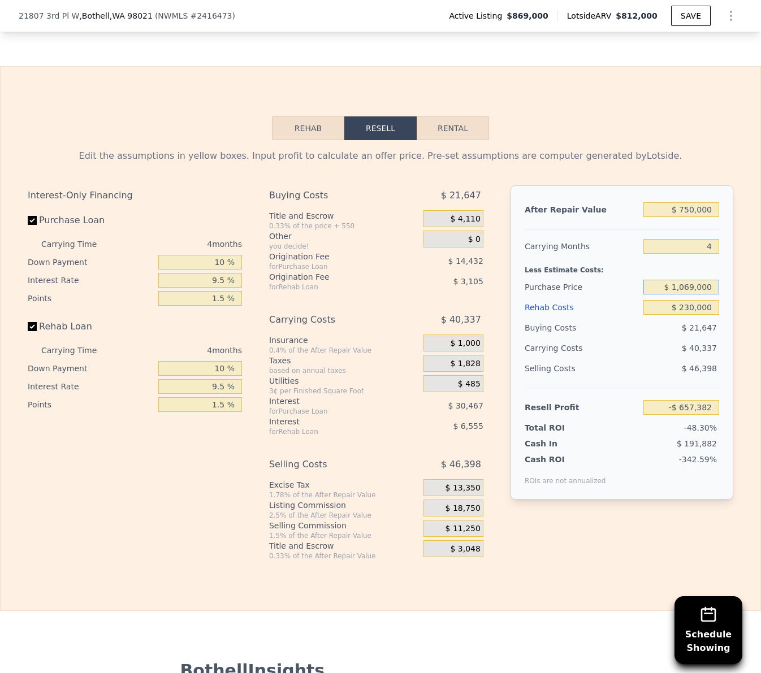
click at [684, 286] on input "$ 1,069,000" at bounding box center [681, 287] width 76 height 15
type input "$ 500,000"
click at [686, 312] on input "$ 230,000" at bounding box center [681, 307] width 76 height 15
type input "-$ 62,589"
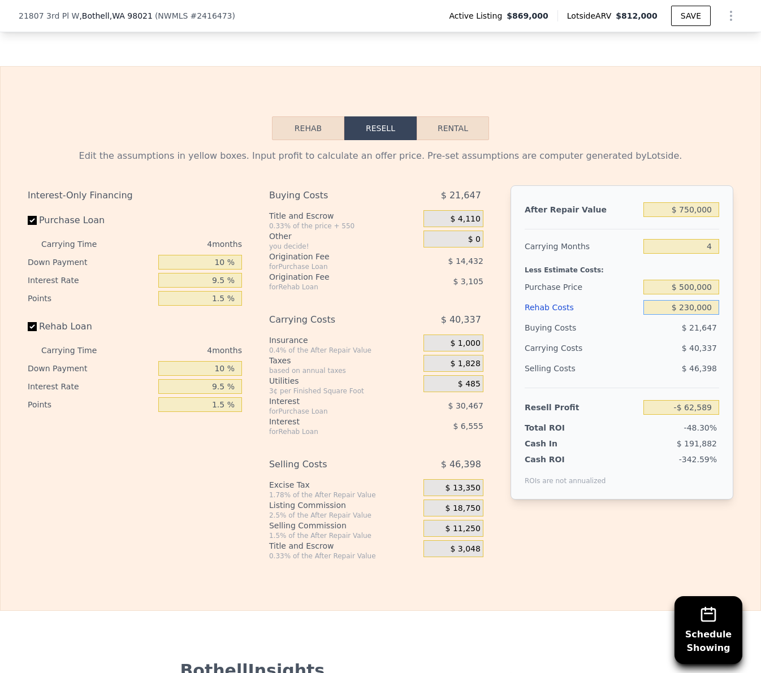
click at [686, 312] on input "$ 230,000" at bounding box center [681, 307] width 76 height 15
type input "$ 1"
type input "$ 177,071"
type input "$ 1,000"
type input "$ 177,062"
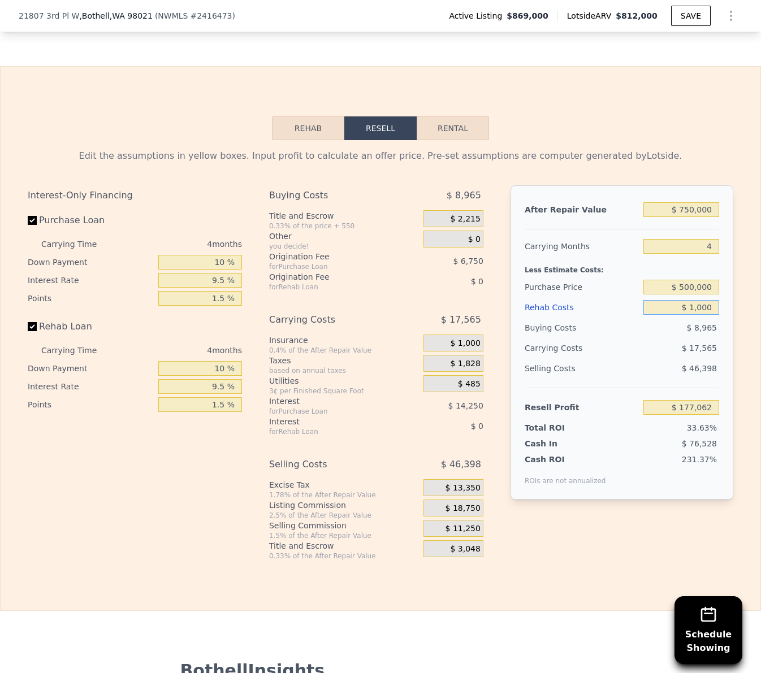
type input "$ 10,000"
type input "$ 166,653"
type input "$ 100,000"
type input "$ 72,870"
type input "$ 100,000"
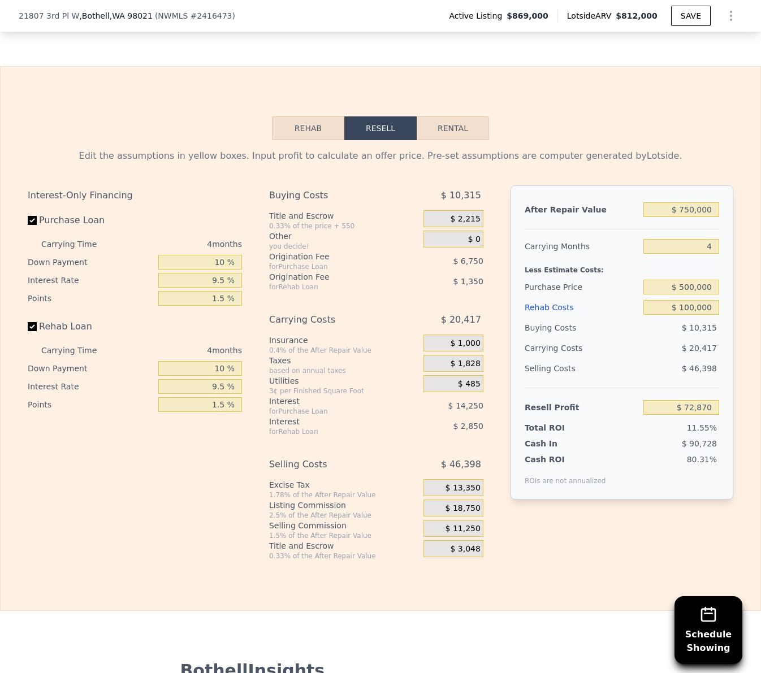
click at [709, 161] on div "Edit the assumptions in yellow boxes. Input profit to calculate an offer price.…" at bounding box center [381, 156] width 706 height 14
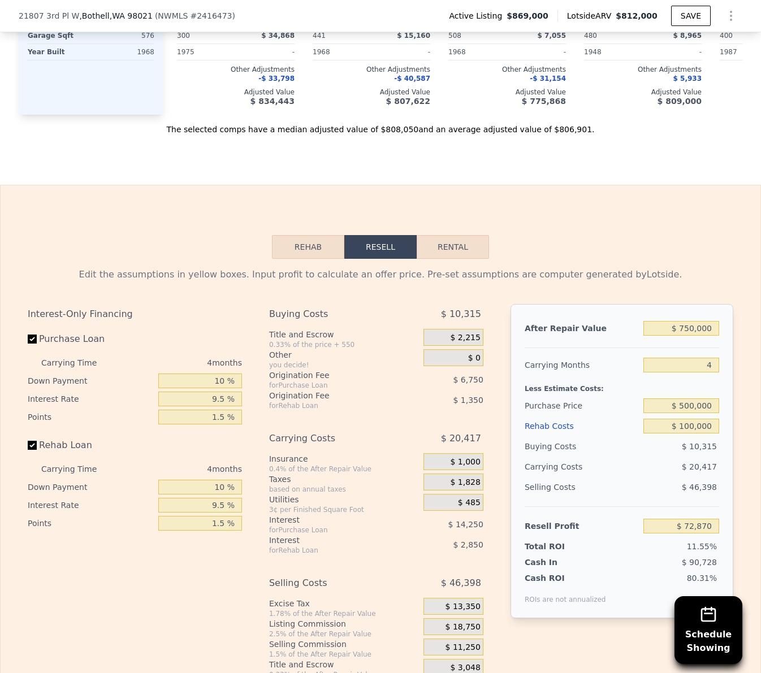
scroll to position [1677, 0]
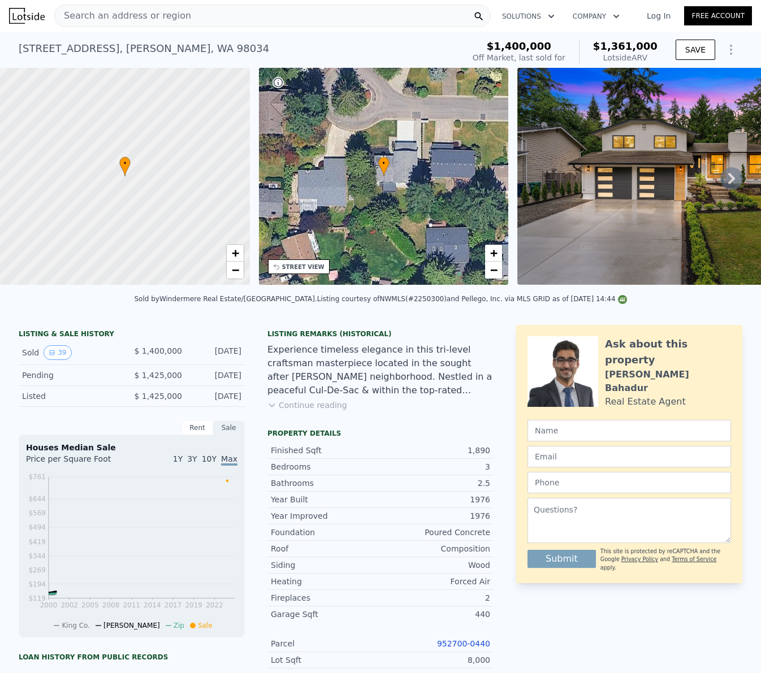
click at [174, 20] on span "Search an address or region" at bounding box center [123, 16] width 136 height 14
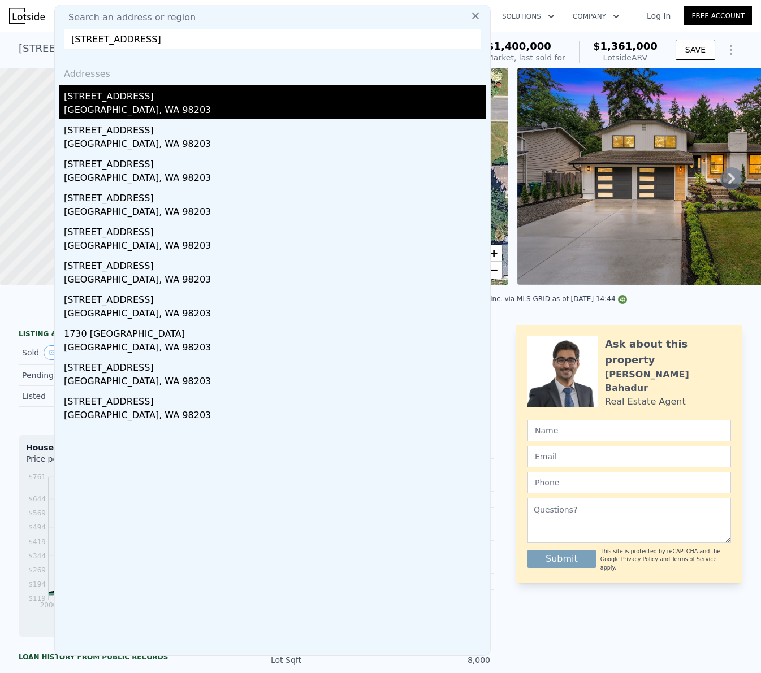
type input "1401 74th St SE, Everett, WA 98203"
click at [138, 93] on div "1401 74th St SE" at bounding box center [275, 94] width 422 height 18
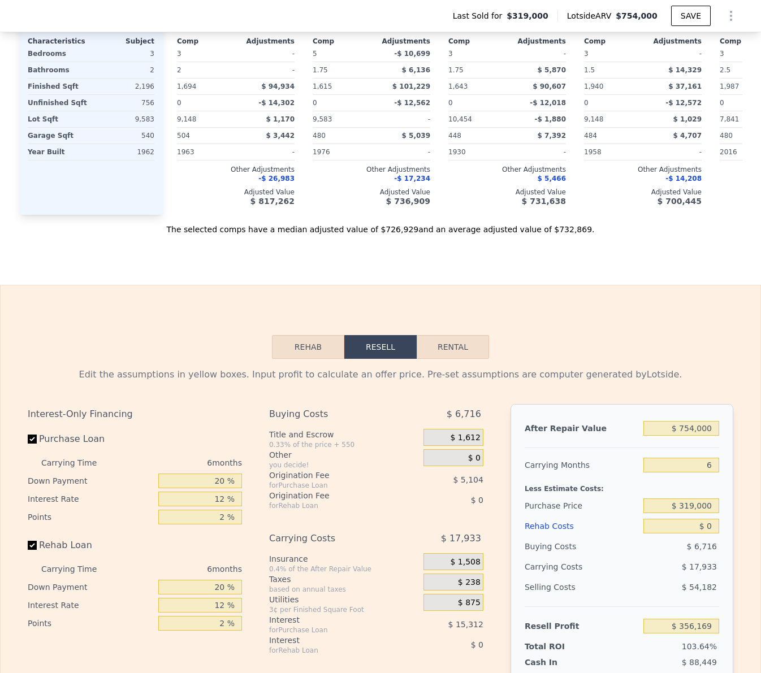
scroll to position [1501, 0]
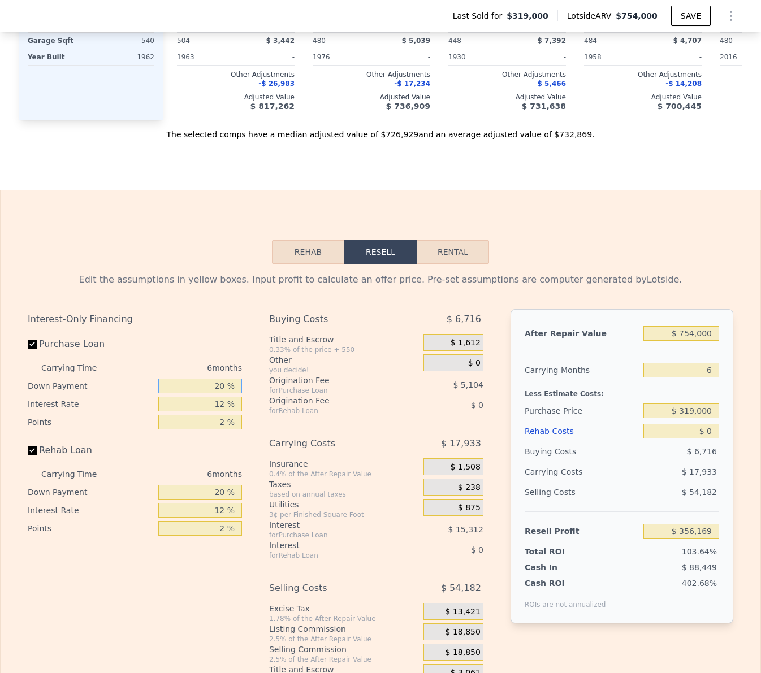
click at [215, 379] on input "20 %" at bounding box center [200, 386] width 84 height 15
type input "1 %"
type input "$ 351,321"
type input "10 %"
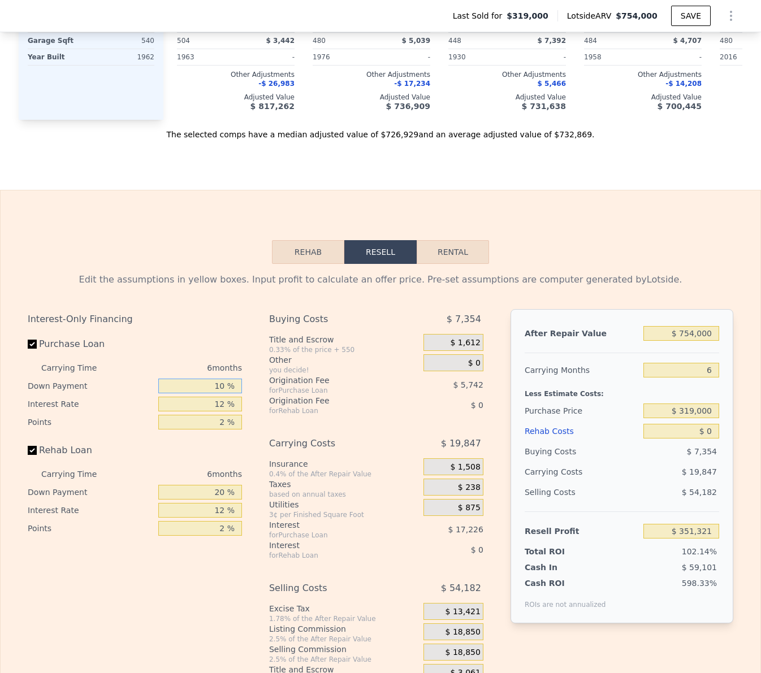
type input "$ 353,617"
type input "10 %"
click at [220, 397] on input "12 %" at bounding box center [200, 404] width 84 height 15
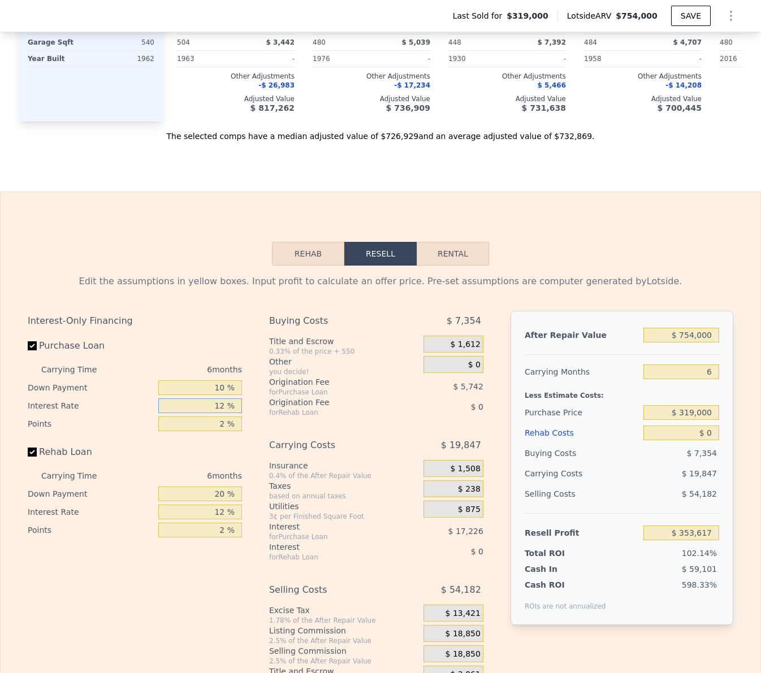
type input "9 %"
type input "$ 357,925"
type input "9.4 %"
type input "$ 357,349"
type input "9.5 %"
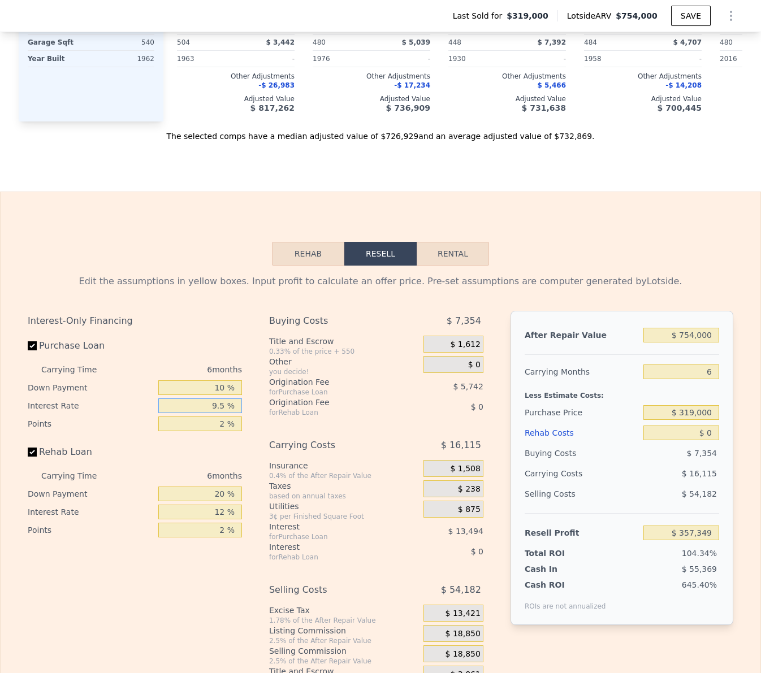
type input "$ 357,205"
type input "9.5 %"
click at [226, 417] on input "2 %" at bounding box center [200, 424] width 84 height 15
click at [224, 417] on input "2 %" at bounding box center [200, 424] width 84 height 15
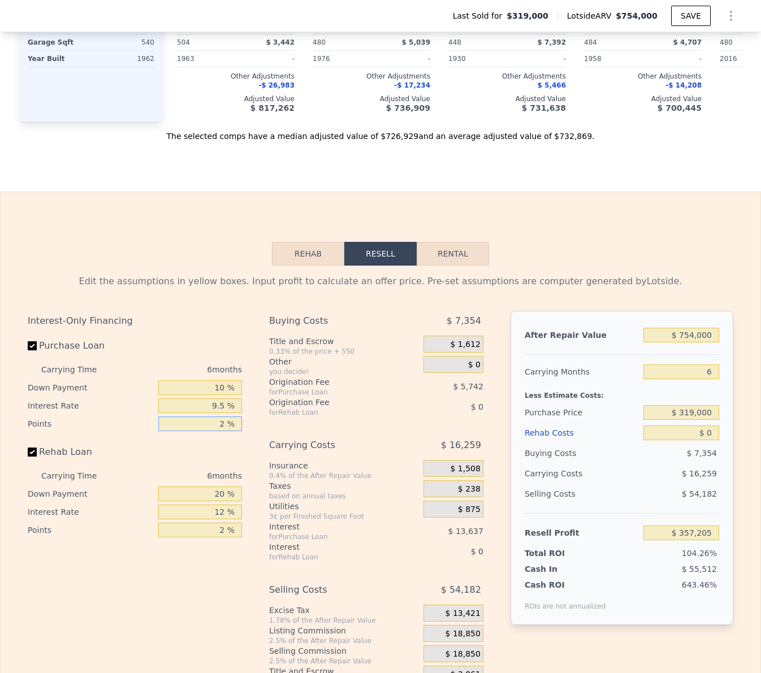
click at [224, 417] on input "2 %" at bounding box center [200, 424] width 84 height 15
click at [223, 417] on input "2 %" at bounding box center [200, 424] width 84 height 15
click at [222, 417] on input "2 %" at bounding box center [200, 424] width 84 height 15
type input "1. %"
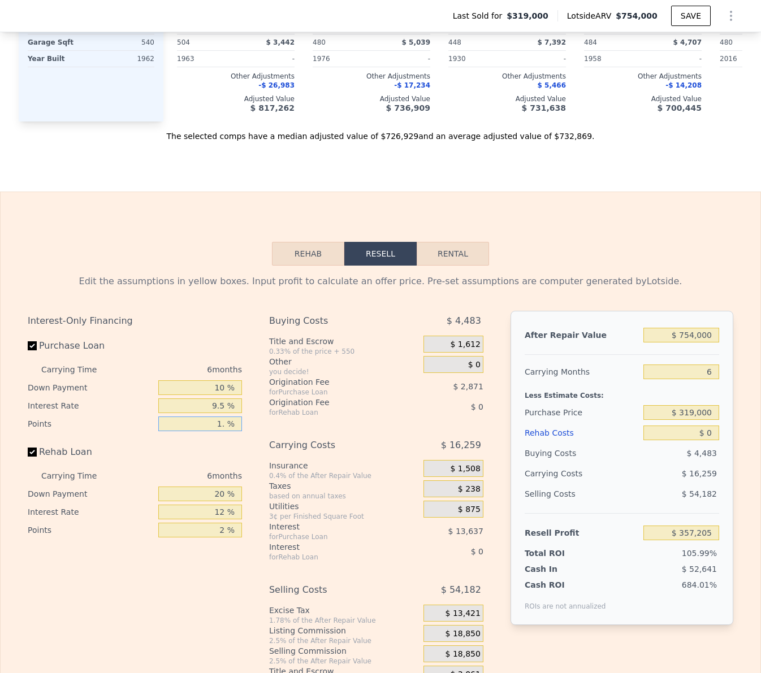
type input "$ 360,076"
type input "1.5 %"
type input "$ 358,640"
type input "1.5 %"
click at [214, 487] on input "20 %" at bounding box center [200, 494] width 84 height 15
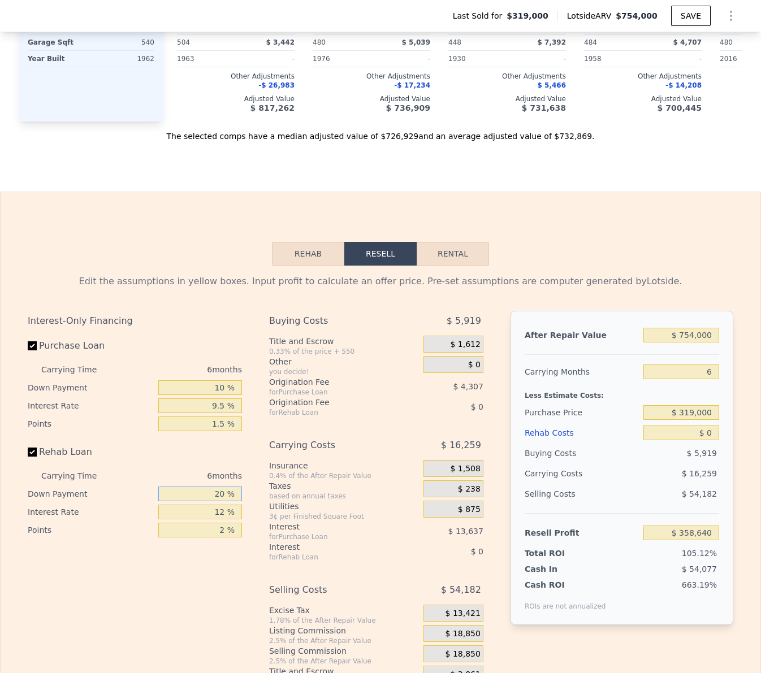
click at [214, 487] on input "20 %" at bounding box center [200, 494] width 84 height 15
type input "10 %"
click at [221, 505] on input "12 %" at bounding box center [200, 512] width 84 height 15
type input "9.5 %"
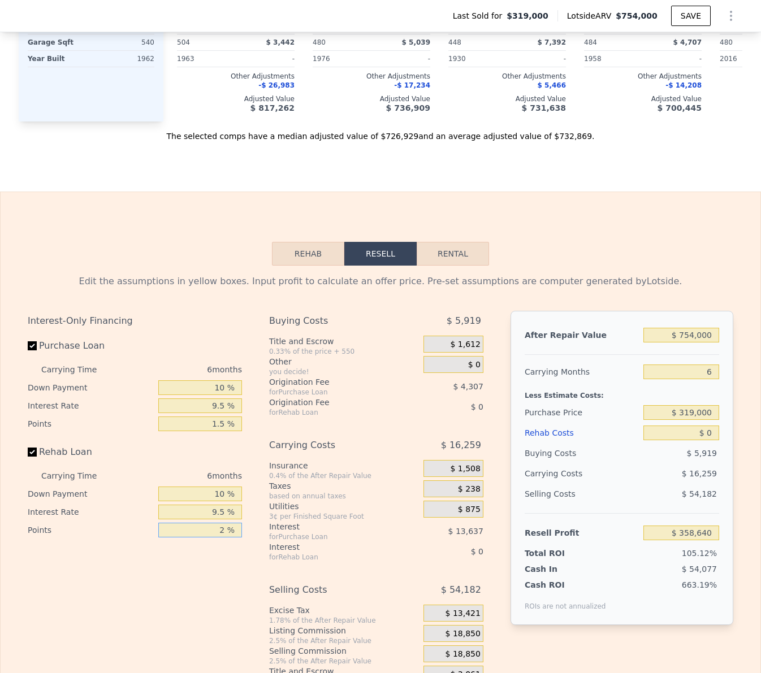
click at [220, 523] on input "2 %" at bounding box center [200, 530] width 84 height 15
type input "1.5 %"
click at [221, 546] on div "Interest-Only Financing Purchase Loan Carrying Time 6 months Down Payment 10 % …" at bounding box center [139, 498] width 223 height 375
click at [702, 365] on input "6" at bounding box center [681, 372] width 76 height 15
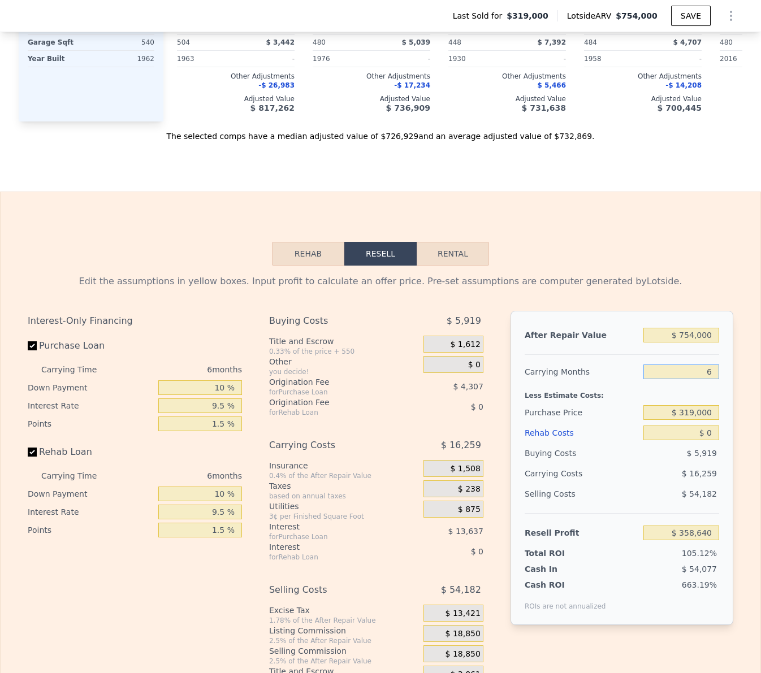
click at [702, 365] on input "6" at bounding box center [681, 372] width 76 height 15
type input "4"
type input "$ 364,060"
type input "4"
click at [685, 405] on input "$ 319,000" at bounding box center [681, 412] width 76 height 15
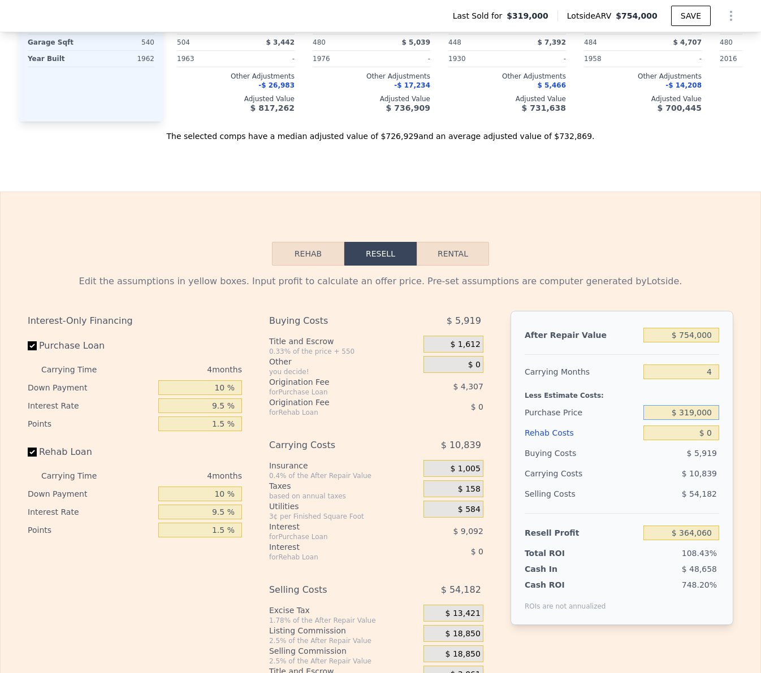
click at [685, 405] on input "$ 319,000" at bounding box center [681, 412] width 76 height 15
type input "$ 450,000"
click at [689, 426] on input "$ 0" at bounding box center [681, 433] width 76 height 15
type input "$ 227,123"
click at [689, 426] on input "$ 0" at bounding box center [681, 433] width 76 height 15
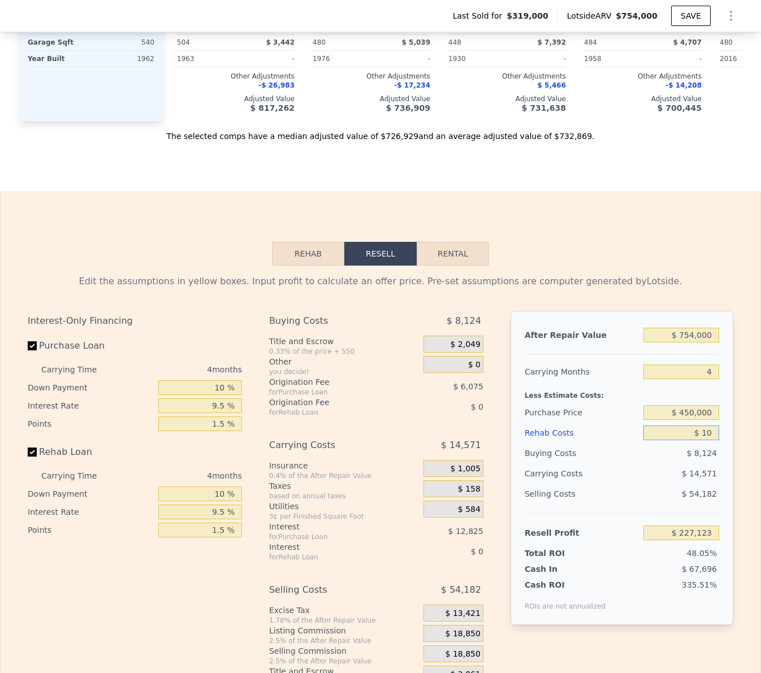
type input "$ 120"
type input "$ 226,997"
type input "$ 1,250"
type input "$ 225,820"
type input "$ 125,000"
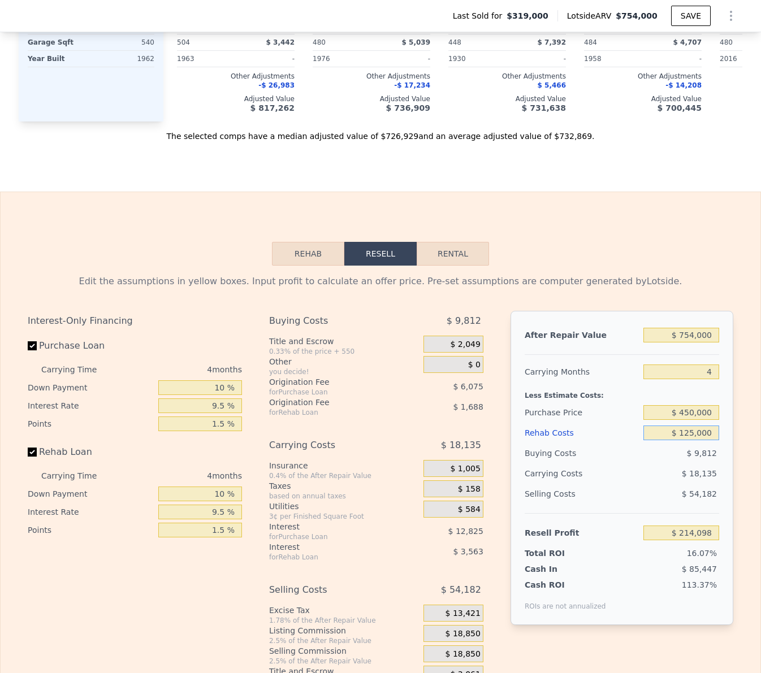
type input "$ 96,871"
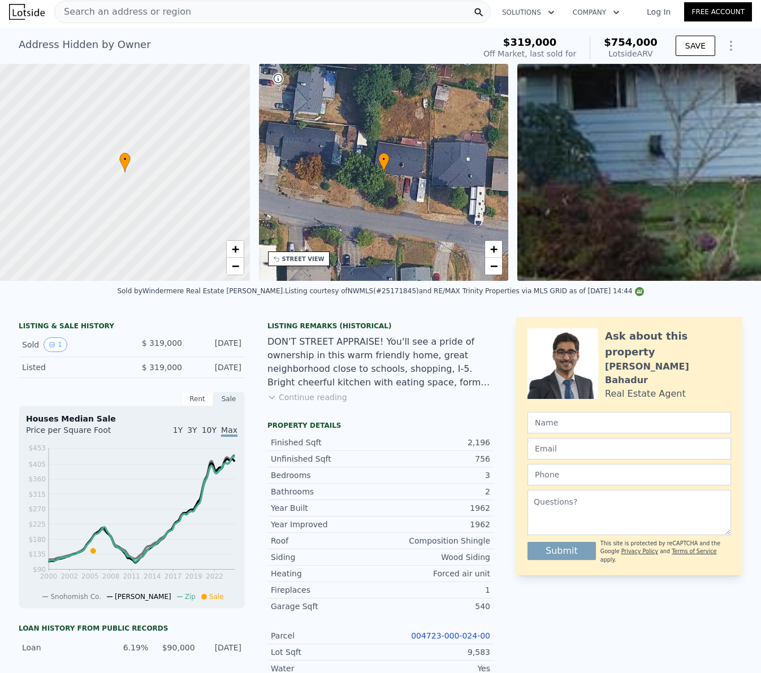
scroll to position [0, 0]
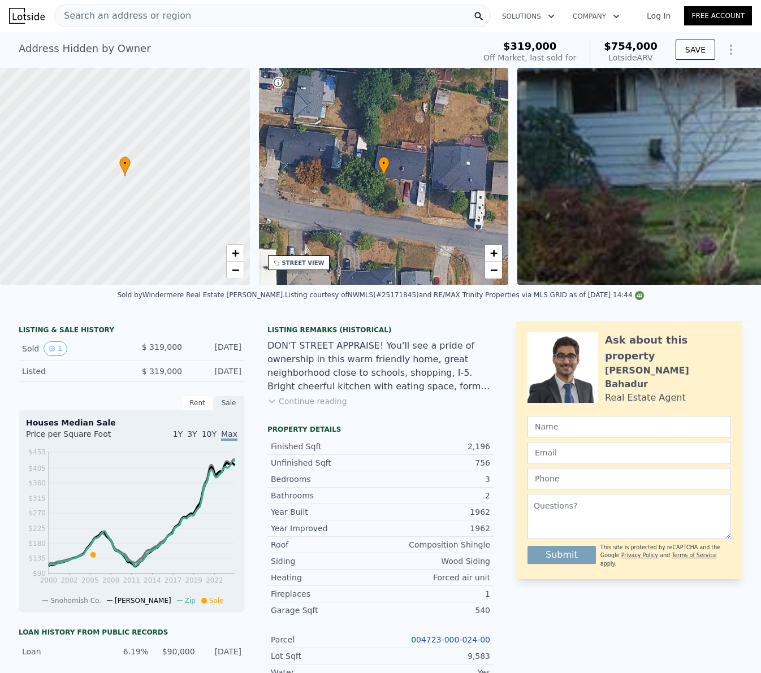
type input "$ 125,000"
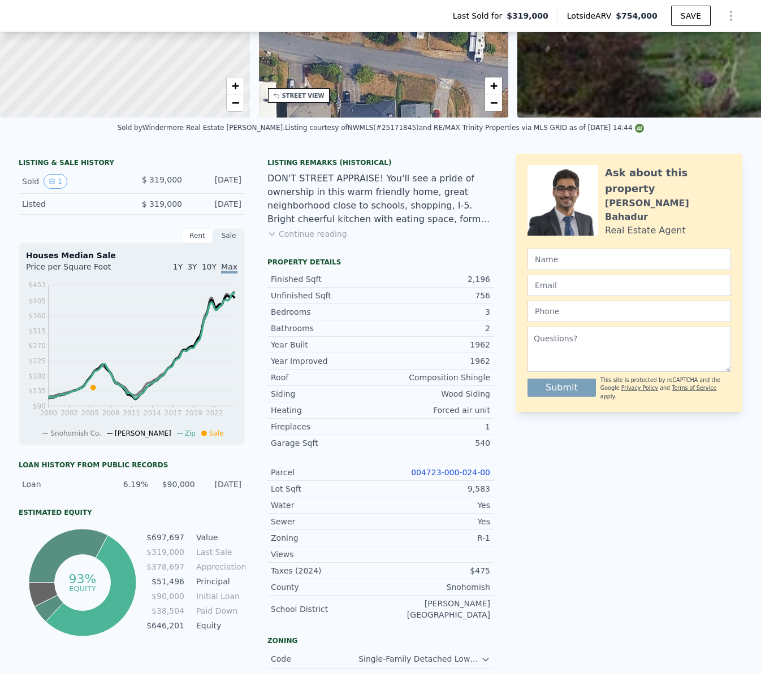
scroll to position [178, 0]
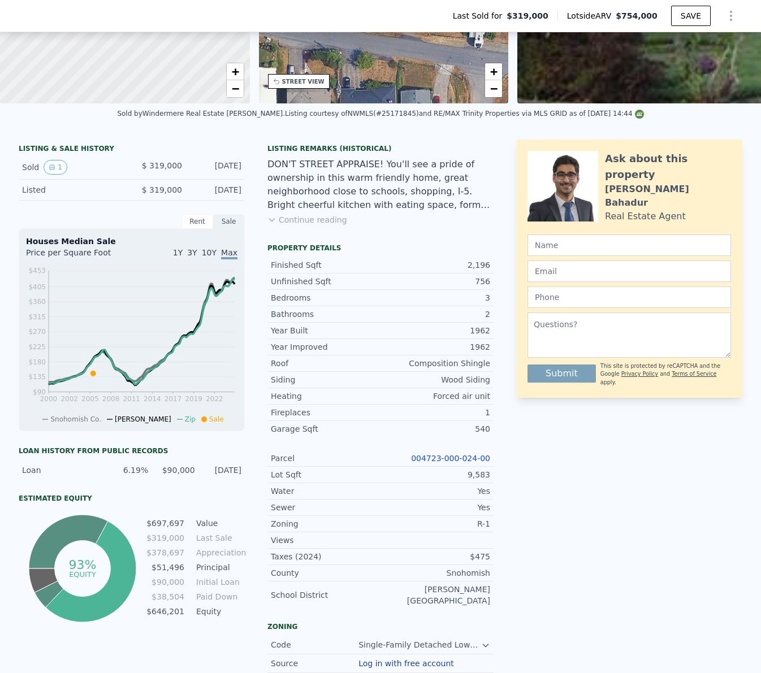
click at [452, 459] on link "004723-000-024-00" at bounding box center [450, 458] width 79 height 9
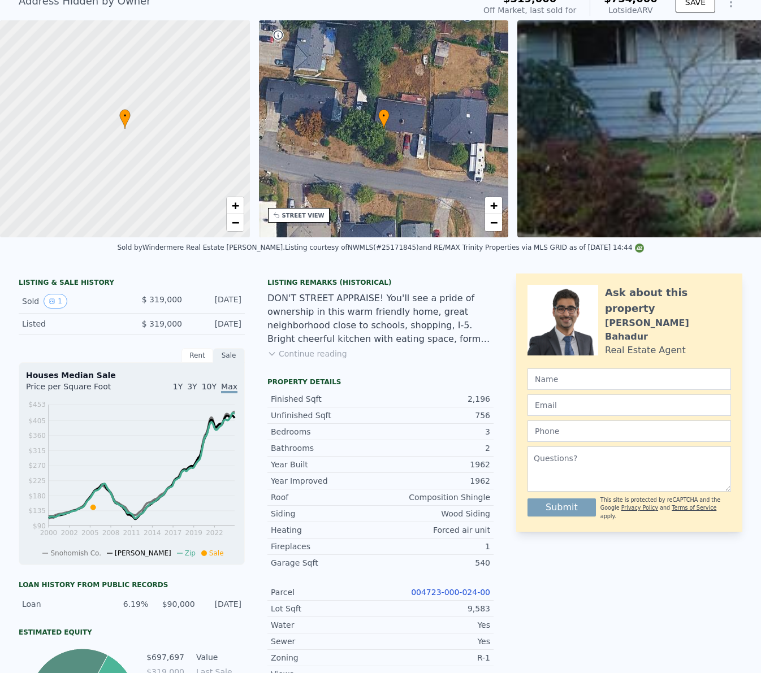
scroll to position [0, 0]
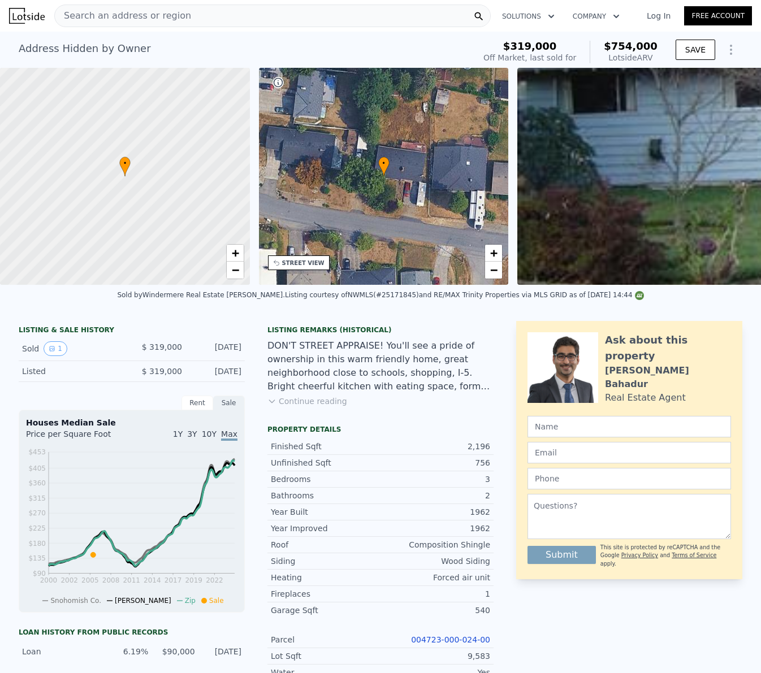
type input "6"
type input "$ 0"
type input "$ 356,169"
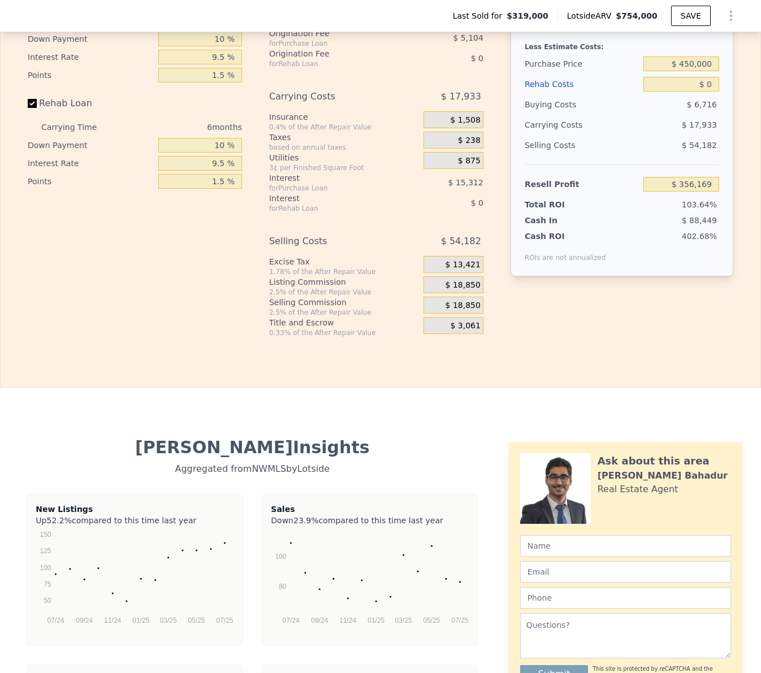
scroll to position [1589, 0]
